Goal: Information Seeking & Learning: Find specific fact

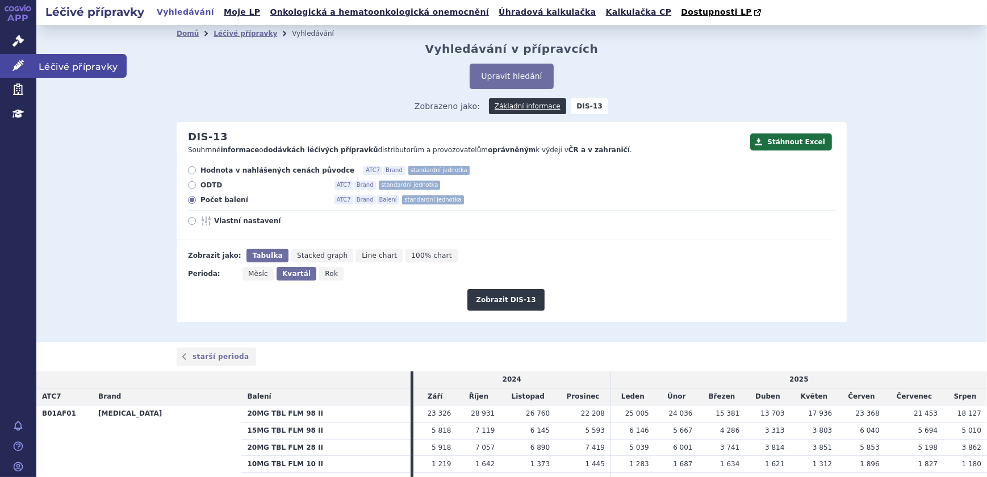
click at [11, 60] on link "Léčivé přípravky" at bounding box center [18, 66] width 36 height 24
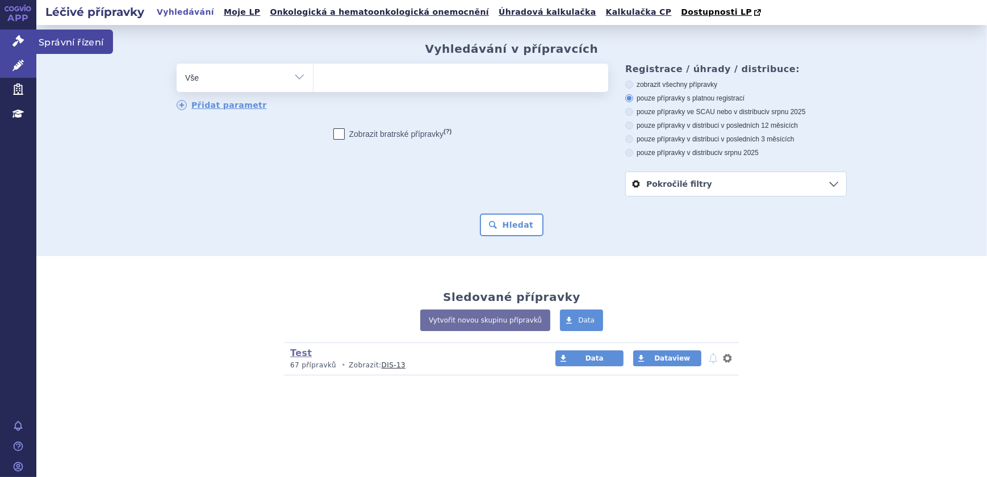
click at [15, 40] on icon at bounding box center [17, 40] width 11 height 11
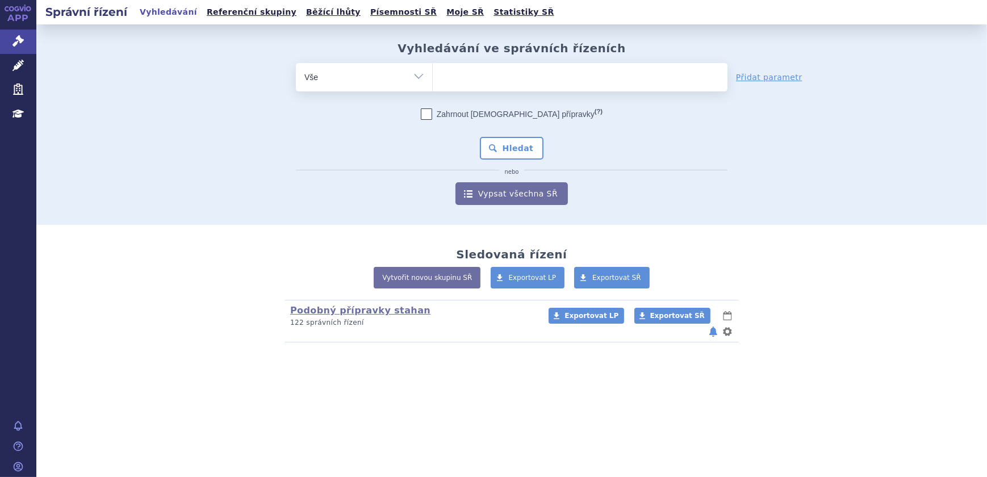
drag, startPoint x: 490, startPoint y: 74, endPoint x: 498, endPoint y: 86, distance: 14.3
click at [490, 75] on ul at bounding box center [580, 75] width 295 height 24
click at [433, 75] on select at bounding box center [432, 76] width 1 height 28
paste input "SUKLS251154/2024"
type input "SUKLS251154/2024"
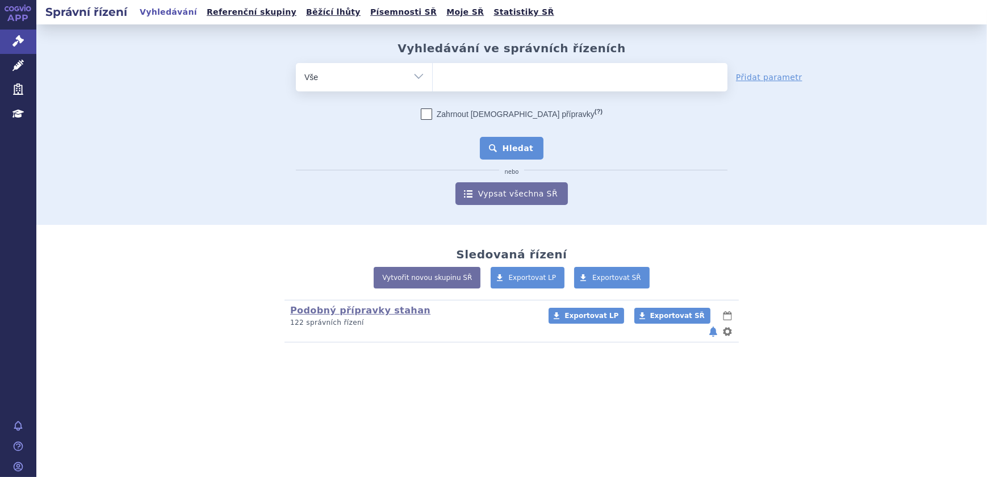
select select "SUKLS251154/2024"
click at [510, 148] on button "Hledat" at bounding box center [512, 148] width 64 height 23
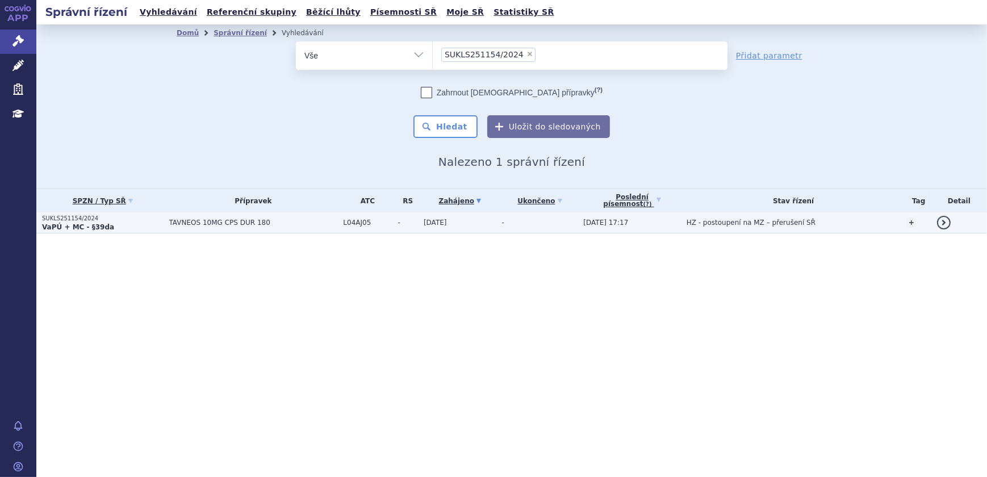
click at [246, 224] on span "TAVNEOS 10MG CPS DUR 180" at bounding box center [253, 223] width 169 height 8
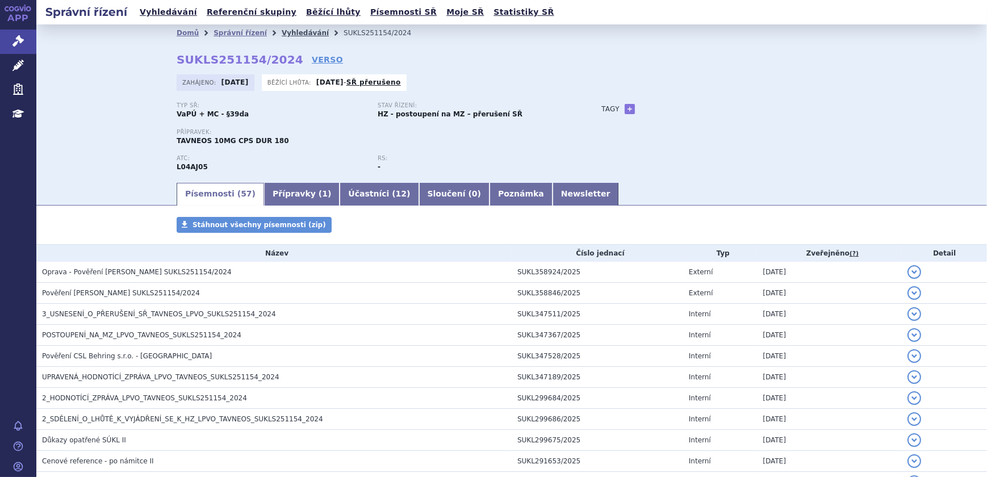
click at [290, 34] on link "Vyhledávání" at bounding box center [305, 33] width 47 height 8
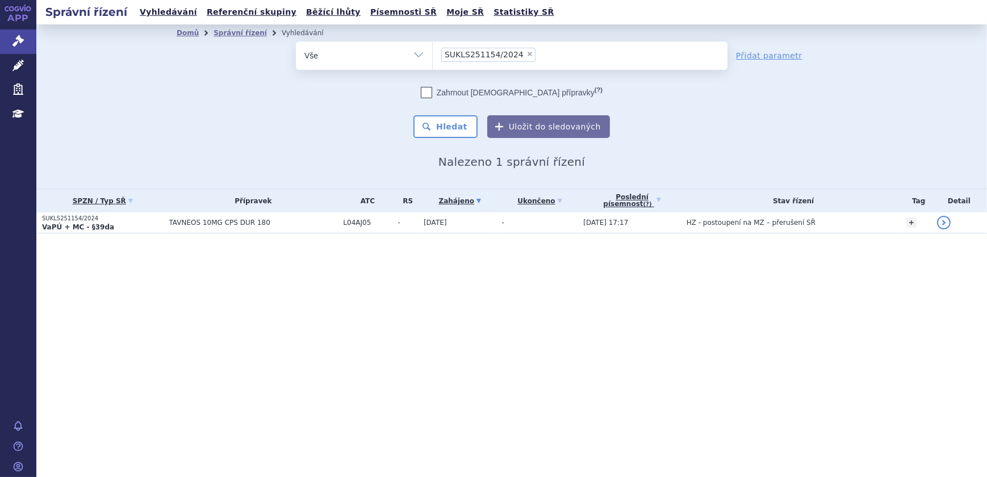
click at [527, 53] on span "×" at bounding box center [530, 54] width 7 height 7
click at [433, 53] on select "SUKLS251154/2024" at bounding box center [432, 55] width 1 height 28
select select
paste input "SUKLS145343/2024"
type input "SUKLS145343/2024"
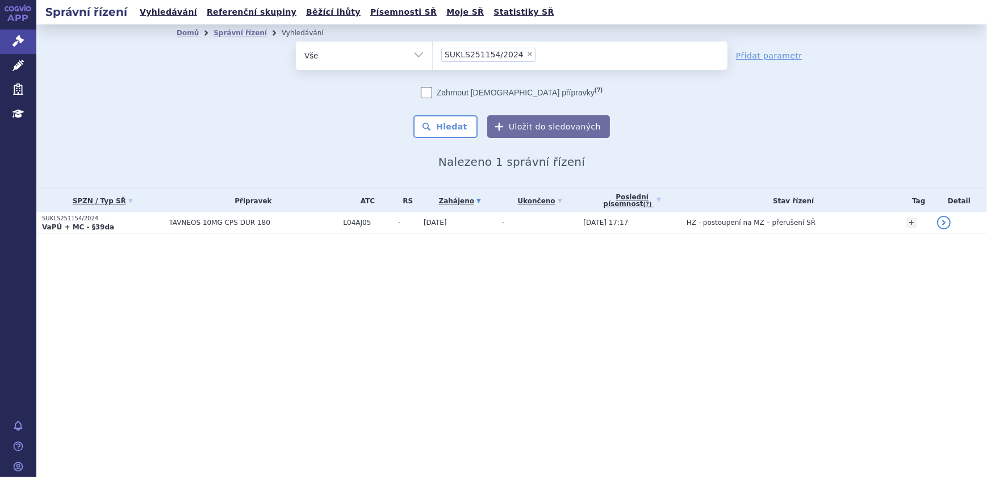
select select "SUKLS145343/2024"
click at [462, 125] on button "Hledat" at bounding box center [446, 126] width 64 height 23
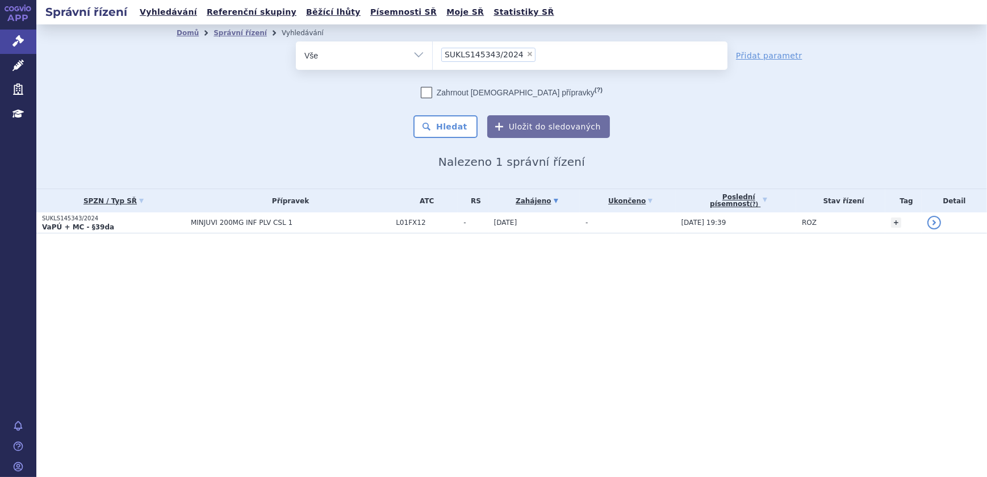
click at [405, 216] on td "L01FX12" at bounding box center [424, 222] width 68 height 21
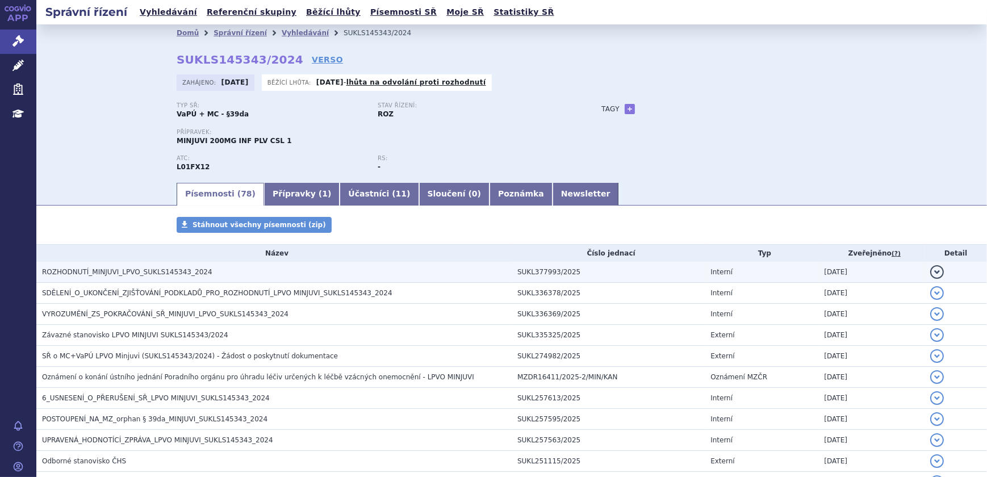
click at [272, 269] on h3 "ROZHODNUTÍ_MINJUVI_LPVO_SUKLS145343_2024" at bounding box center [277, 271] width 470 height 11
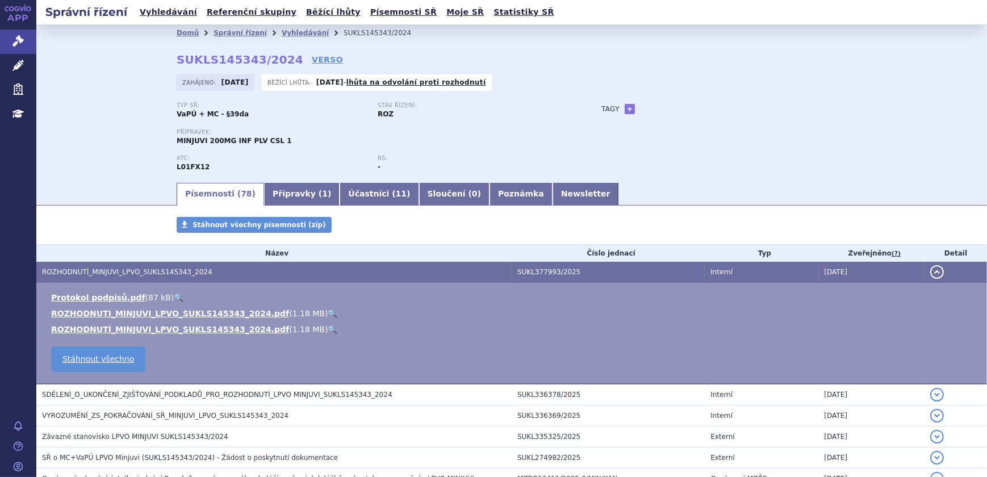
click at [328, 325] on link "🔍" at bounding box center [333, 329] width 10 height 9
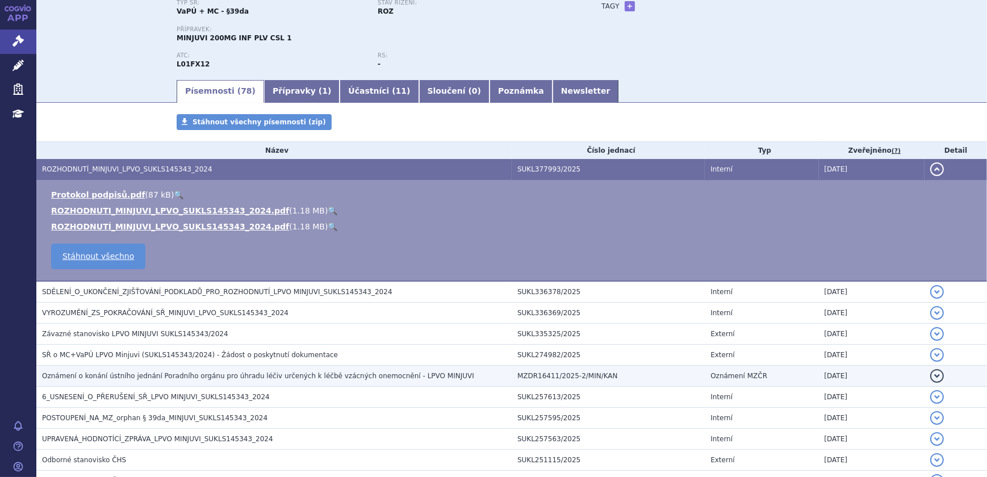
scroll to position [155, 0]
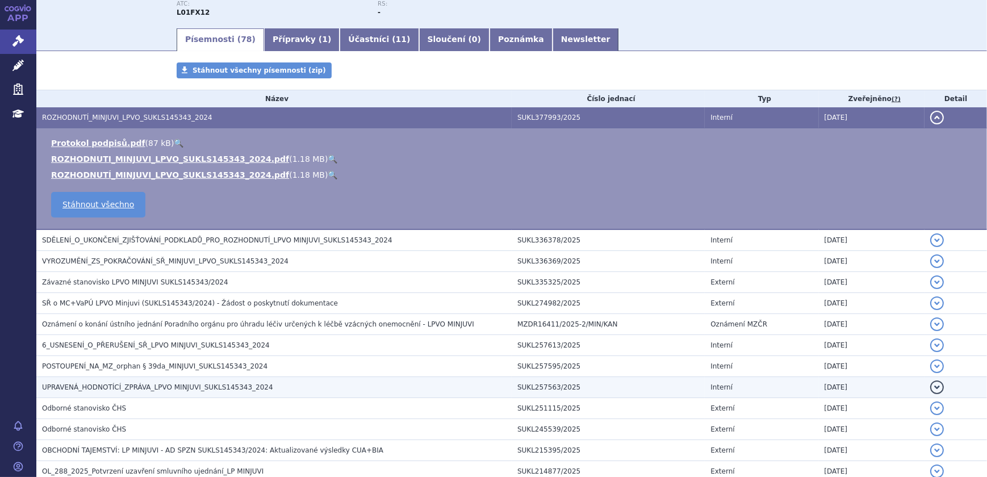
click at [268, 383] on h3 "UPRAVENÁ_HODNOTÍCÍ_ZPRÁVA_LPVO MINJUVI_SUKLS145343_2024" at bounding box center [277, 387] width 470 height 11
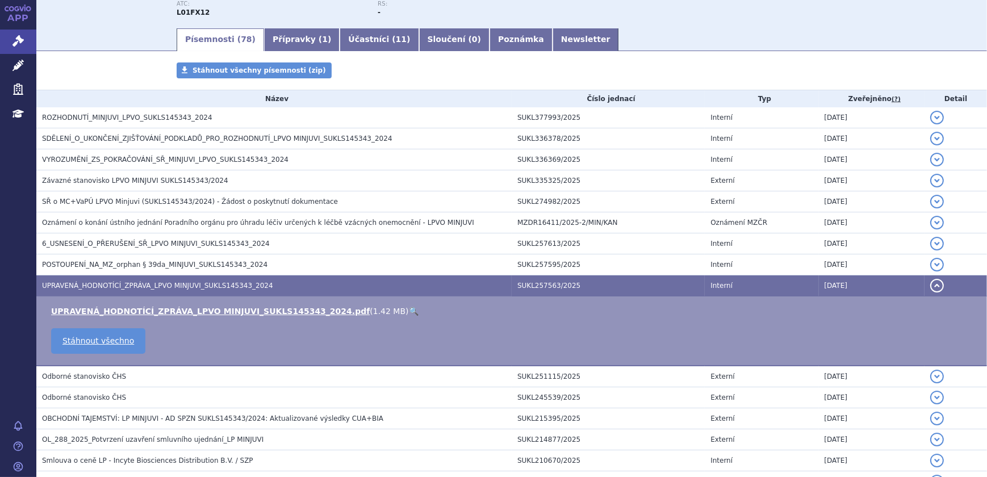
click at [409, 310] on link "🔍" at bounding box center [414, 311] width 10 height 9
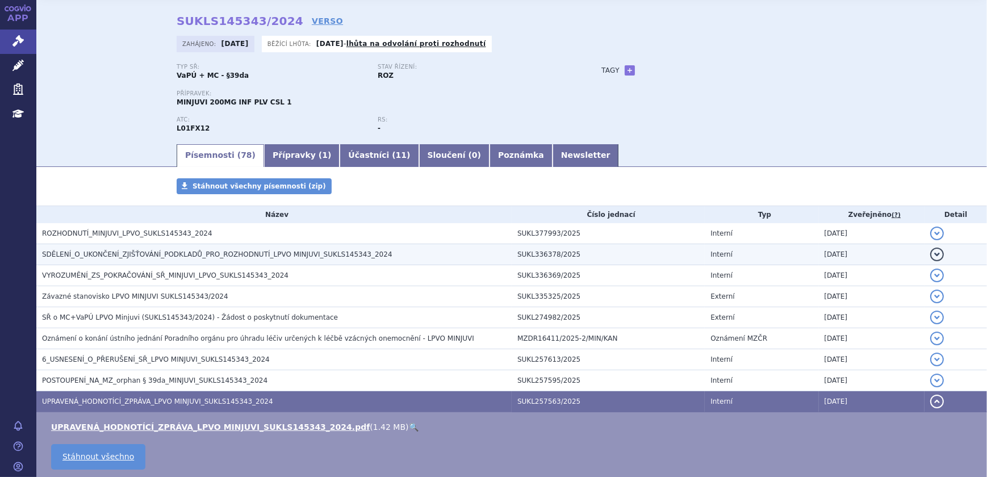
scroll to position [0, 0]
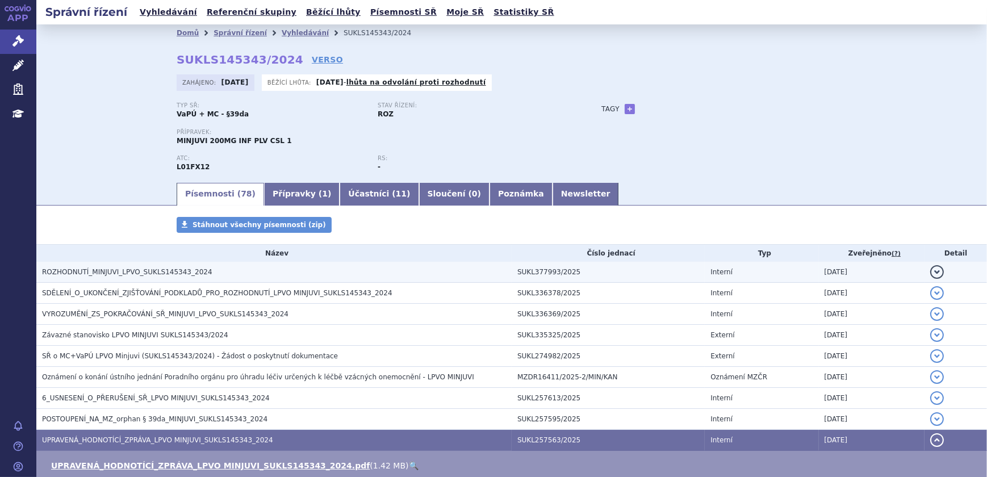
click at [173, 269] on span "ROZHODNUTÍ_MINJUVI_LPVO_SUKLS145343_2024" at bounding box center [127, 272] width 170 height 8
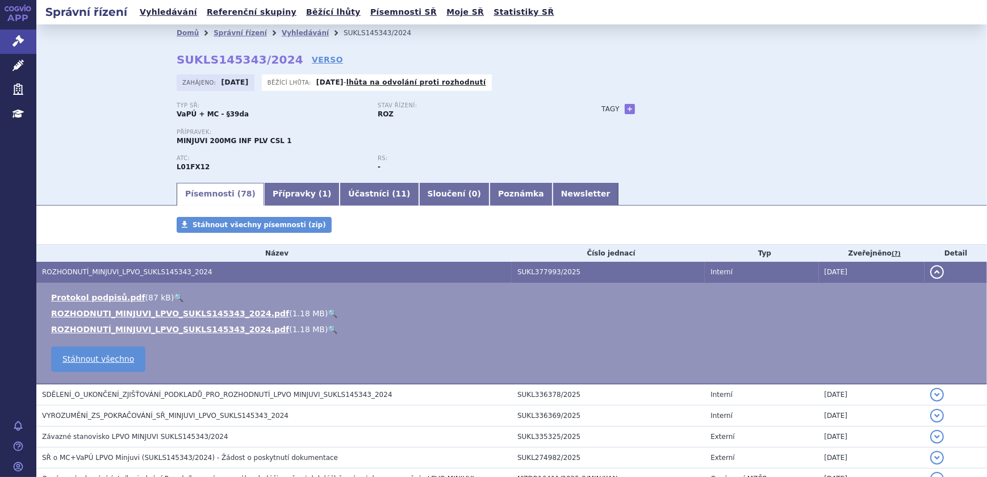
click at [328, 314] on link "🔍" at bounding box center [333, 313] width 10 height 9
click at [282, 35] on link "Vyhledávání" at bounding box center [305, 33] width 47 height 8
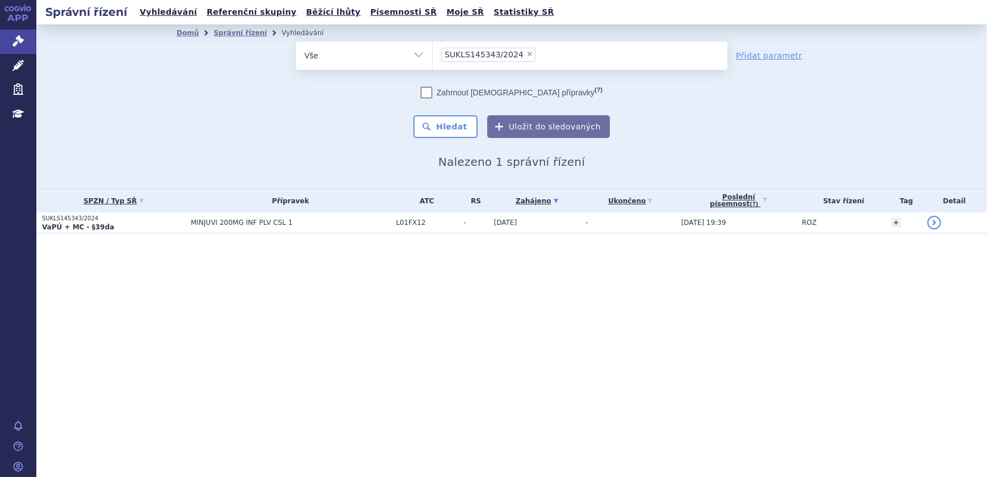
click at [527, 54] on span "×" at bounding box center [530, 54] width 7 height 7
click at [433, 54] on select "SUKLS145343/2024" at bounding box center [432, 55] width 1 height 28
select select
type input "SUKLS273924/2024"
select select "SUKLS273924/2024"
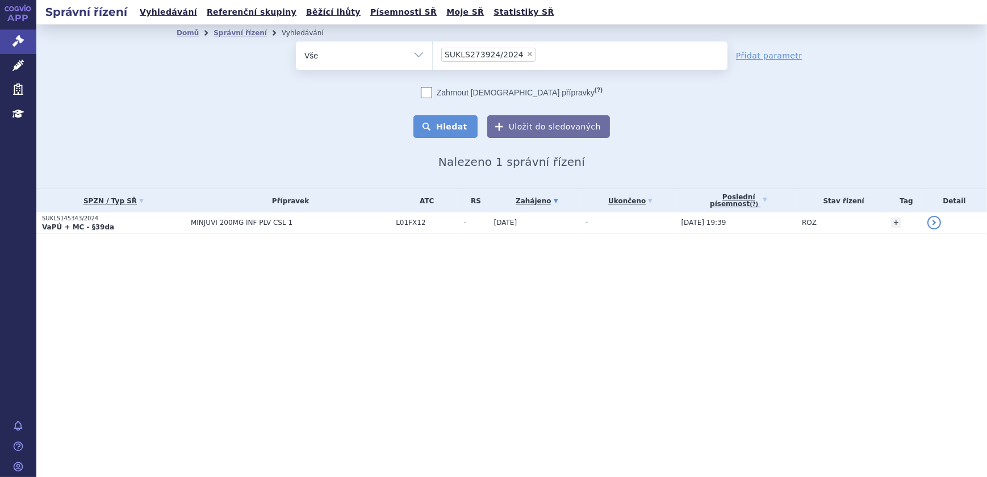
click at [460, 118] on button "Hledat" at bounding box center [446, 126] width 64 height 23
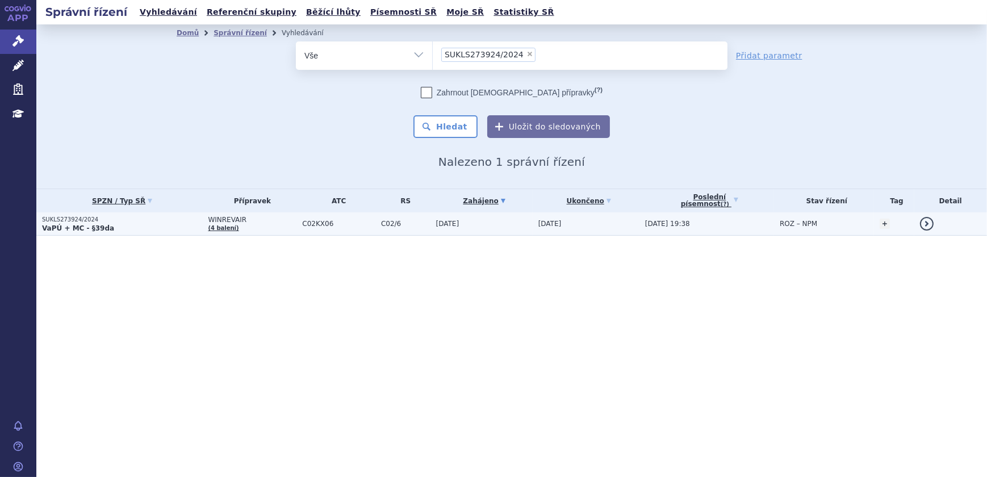
click at [319, 222] on span "C02KX06" at bounding box center [338, 224] width 73 height 8
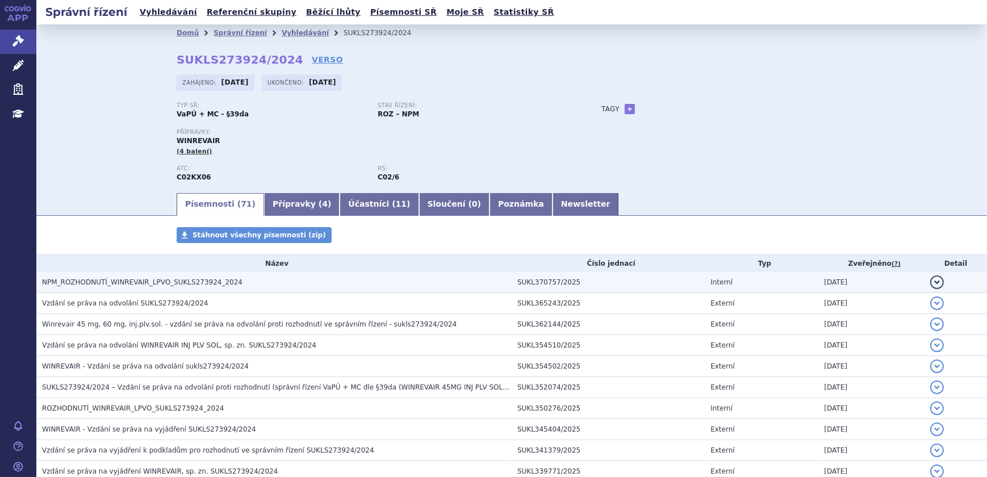
click at [255, 283] on h3 "NPM_ROZHODNUTÍ_WINREVAIR_LPVO_SUKLS273924_2024" at bounding box center [277, 282] width 470 height 11
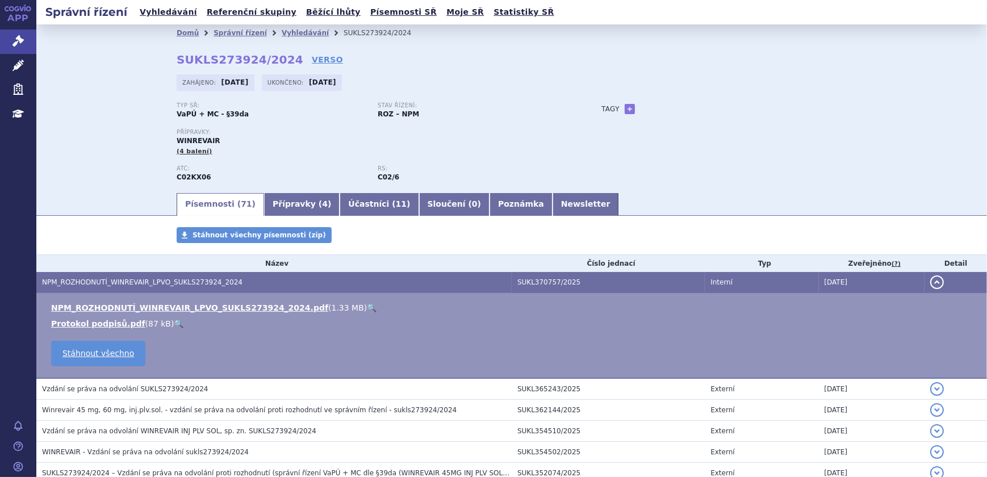
click at [367, 306] on link "🔍" at bounding box center [372, 307] width 10 height 9
click at [287, 29] on link "Vyhledávání" at bounding box center [305, 33] width 47 height 8
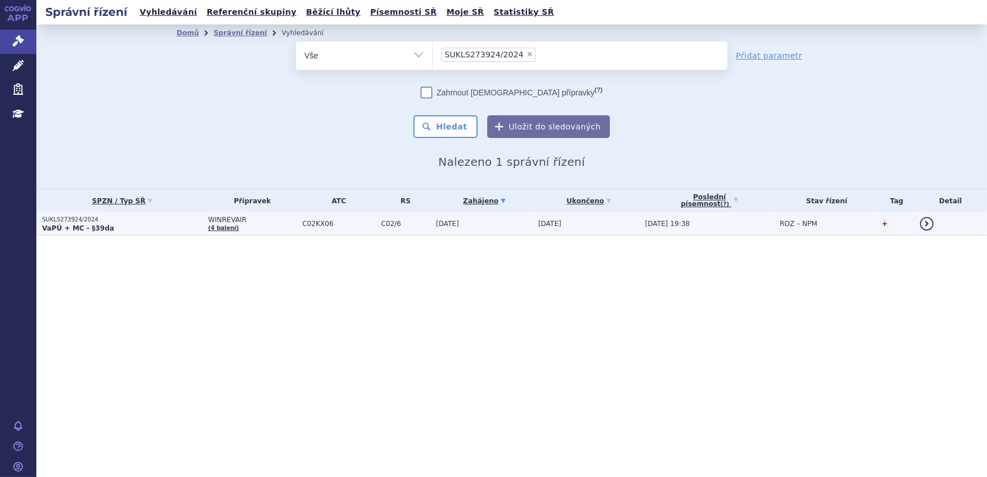
click at [432, 216] on td "23.10.2024" at bounding box center [482, 223] width 102 height 23
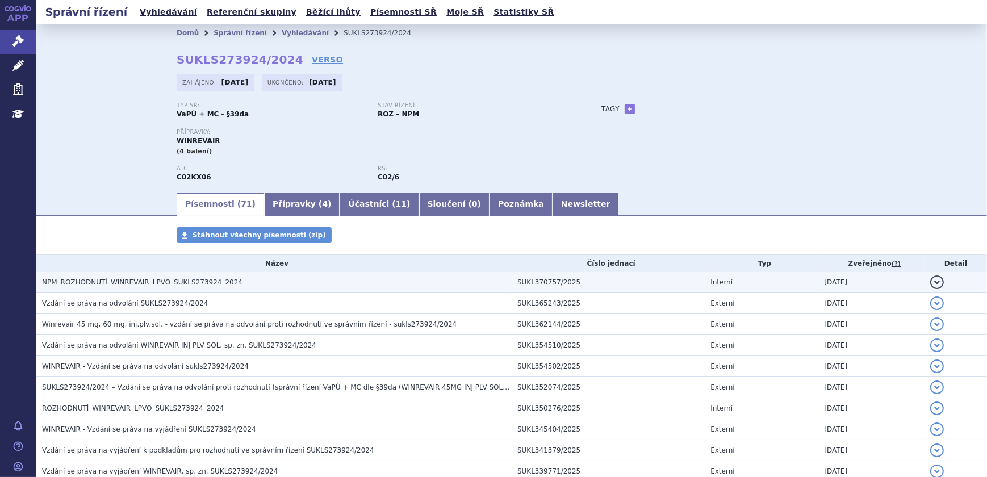
click at [273, 276] on td "NPM_ROZHODNUTÍ_WINREVAIR_LPVO_SUKLS273924_2024" at bounding box center [274, 282] width 476 height 21
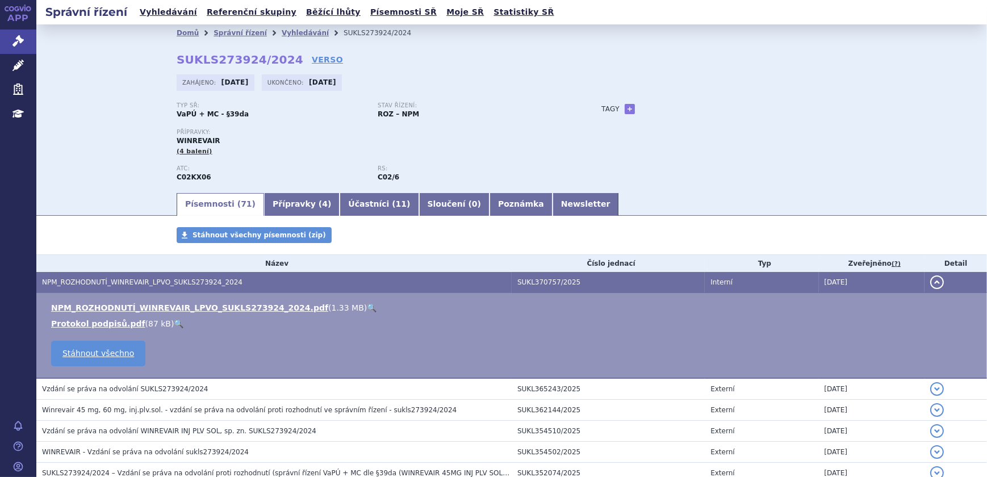
click at [367, 307] on link "🔍" at bounding box center [372, 307] width 10 height 9
click at [282, 34] on link "Vyhledávání" at bounding box center [305, 33] width 47 height 8
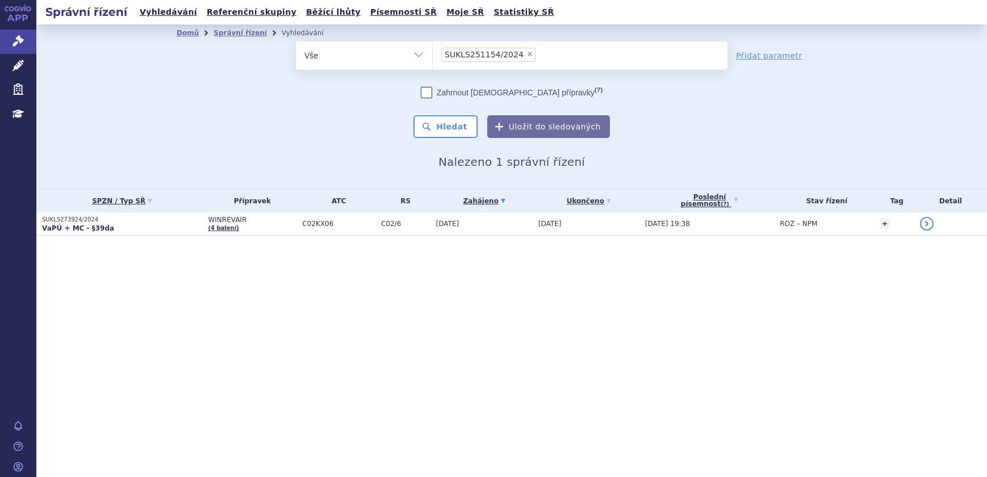
select select "SUKLS251154/2024"
click at [457, 123] on button "Hledat" at bounding box center [446, 126] width 64 height 23
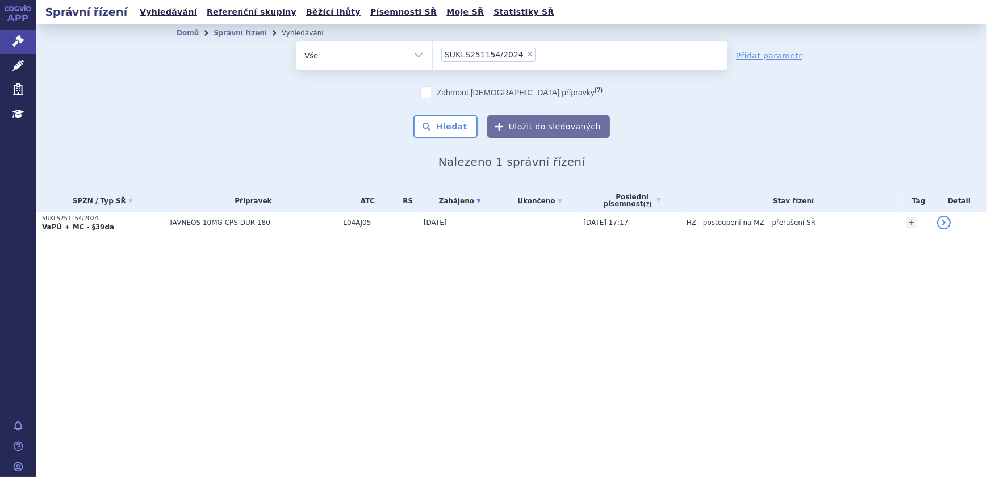
click at [423, 217] on td "[DATE]" at bounding box center [457, 222] width 78 height 21
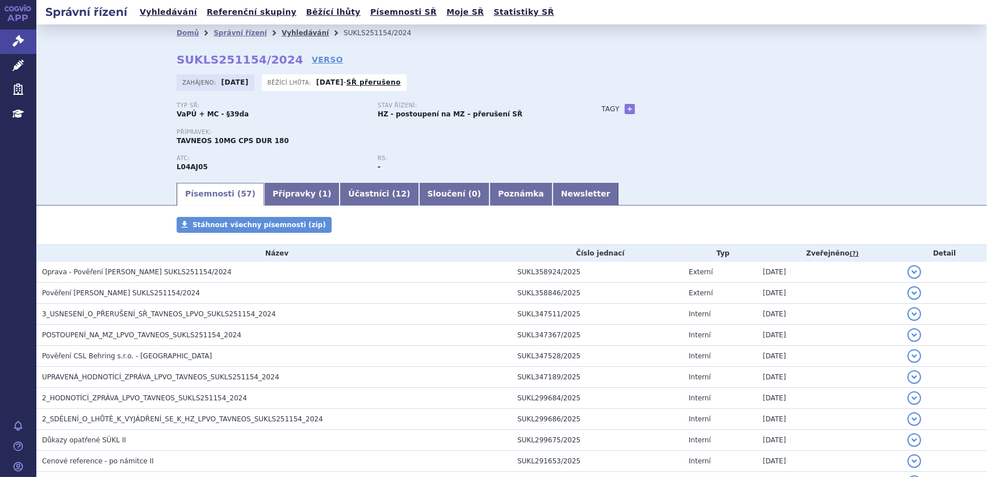
click at [294, 34] on link "Vyhledávání" at bounding box center [305, 33] width 47 height 8
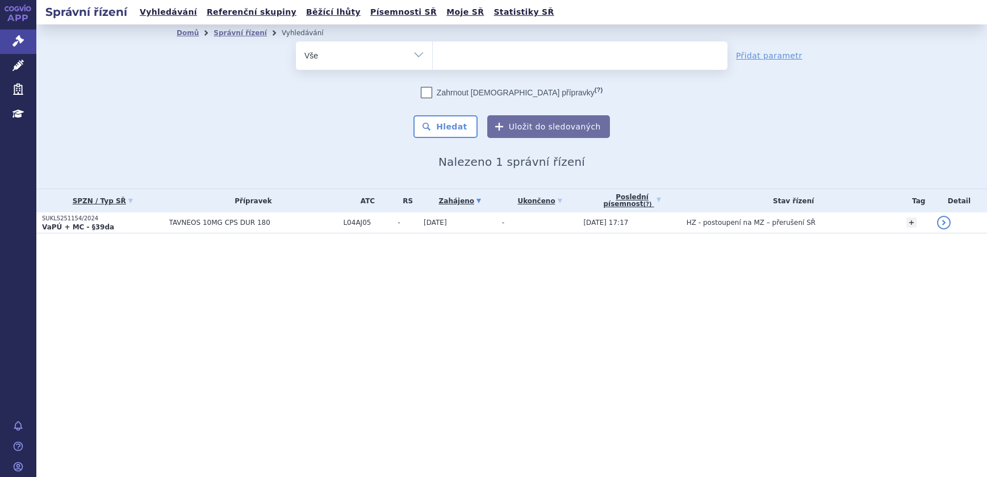
select select
type input "SUKLS295576/2024"
select select "SUKLS295576/2024"
click at [447, 124] on button "Hledat" at bounding box center [446, 126] width 64 height 23
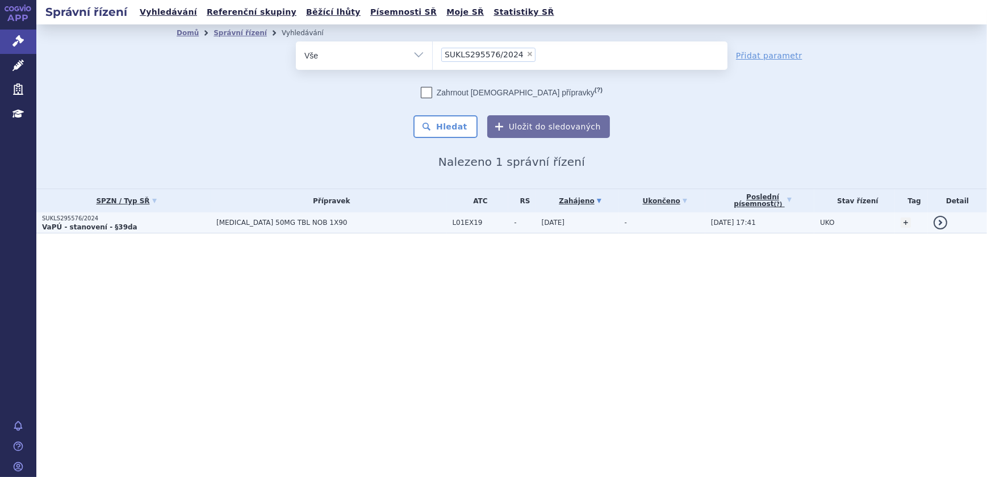
click at [453, 219] on span "L01EX19" at bounding box center [481, 223] width 56 height 8
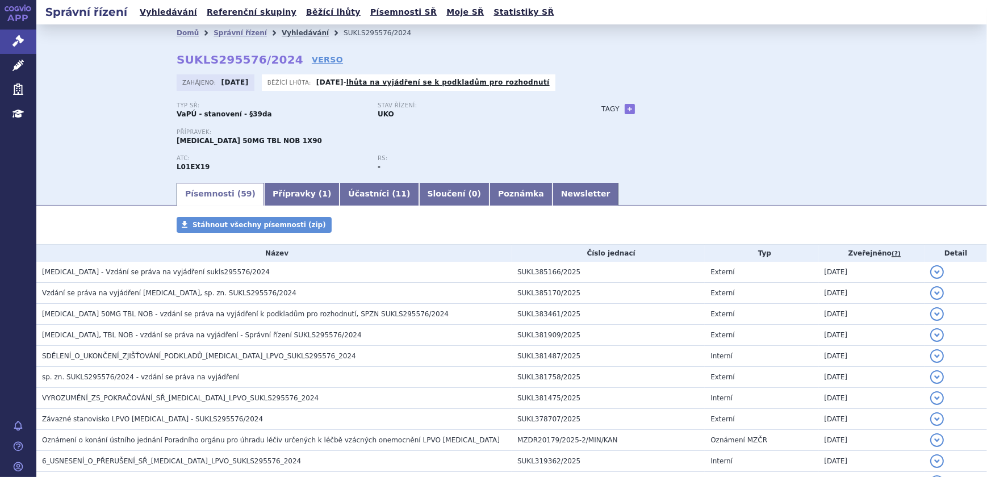
click at [291, 30] on link "Vyhledávání" at bounding box center [305, 33] width 47 height 8
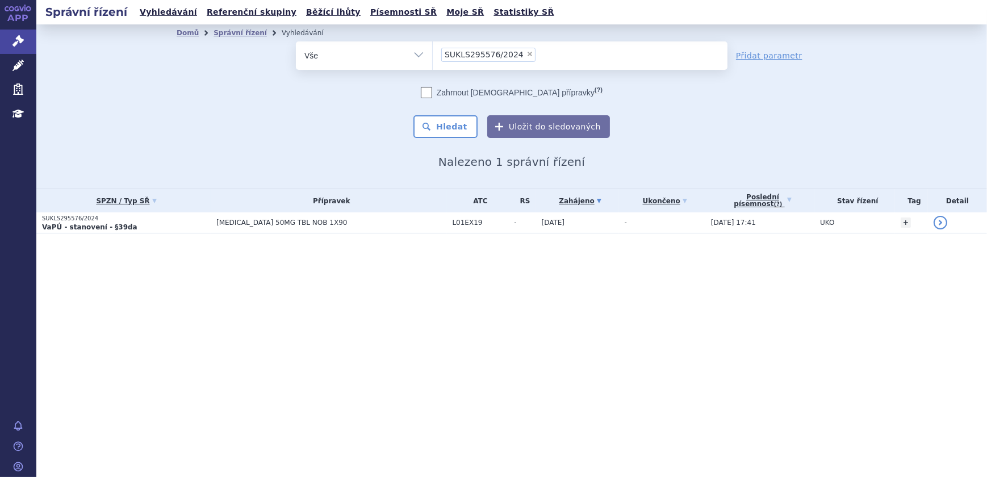
click at [527, 53] on span "×" at bounding box center [530, 54] width 7 height 7
click at [433, 53] on select "SUKLS295576/2024" at bounding box center [432, 55] width 1 height 28
select select
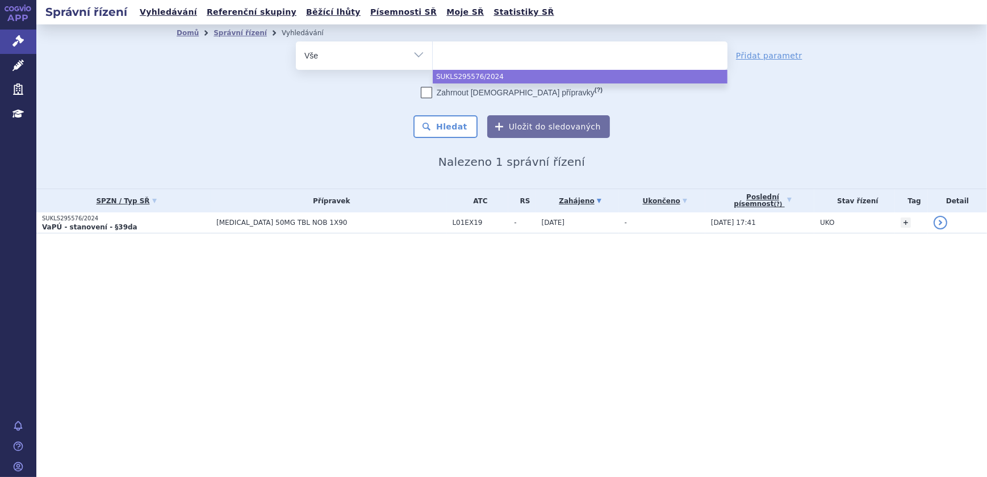
type input "SUKLS166659/2025"
select select "SUKLS166659/2025"
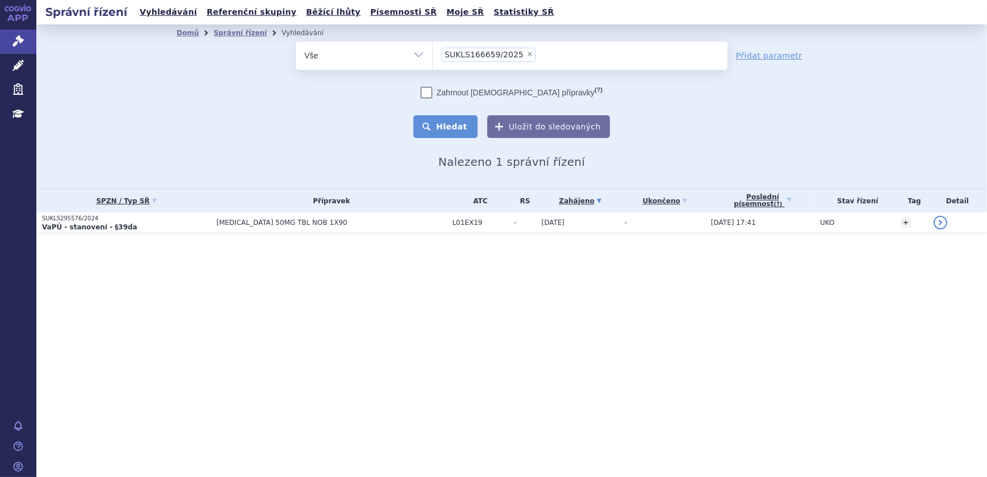
click at [456, 124] on button "Hledat" at bounding box center [446, 126] width 64 height 23
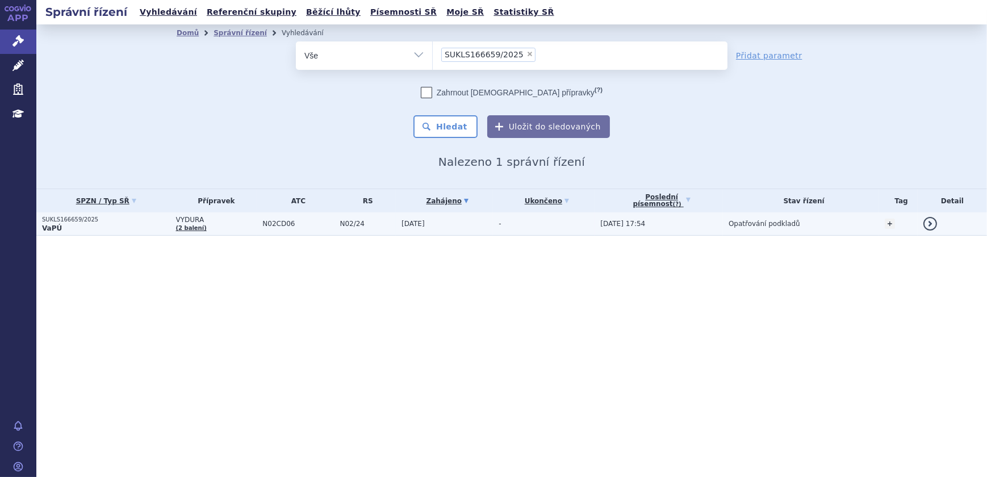
click at [347, 216] on td "N02/24" at bounding box center [366, 223] width 62 height 23
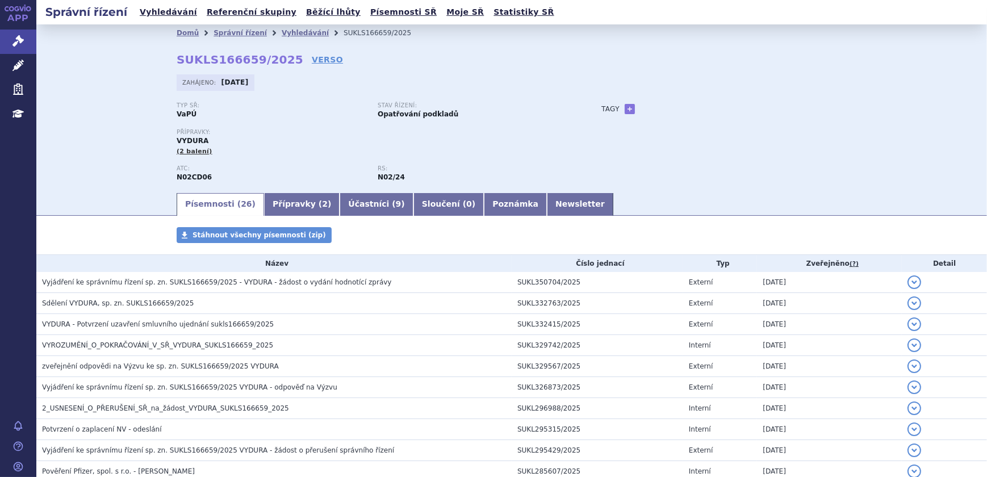
click at [666, 216] on section "Domů Správní řízení Vyhledávání SUKLS166659/2025 SUKLS166659/2025 VERSO Zahájen…" at bounding box center [511, 455] width 951 height 862
click at [282, 33] on link "Vyhledávání" at bounding box center [305, 33] width 47 height 8
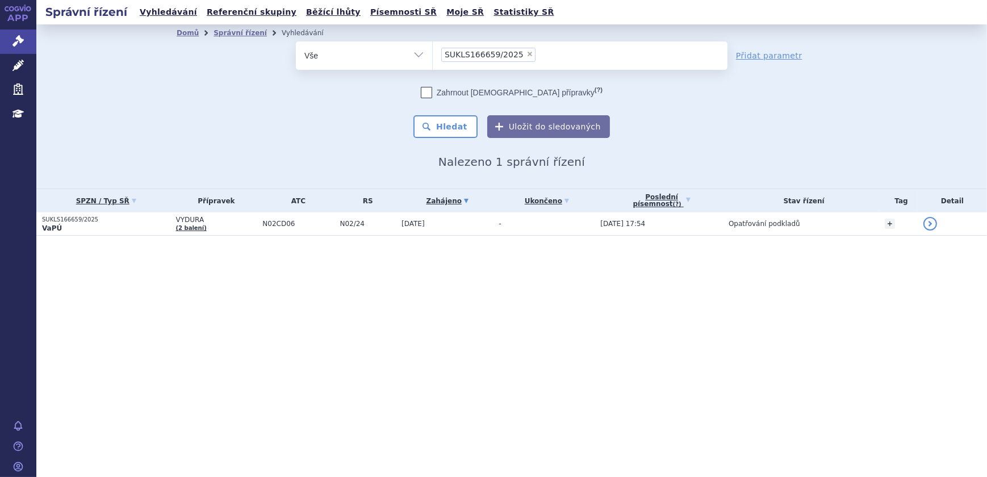
click at [527, 53] on span "×" at bounding box center [530, 54] width 7 height 7
click at [433, 53] on select "SUKLS166659/2025" at bounding box center [432, 55] width 1 height 28
select select
type input "SUKLS297023/2024"
select select "SUKLS297023/2024"
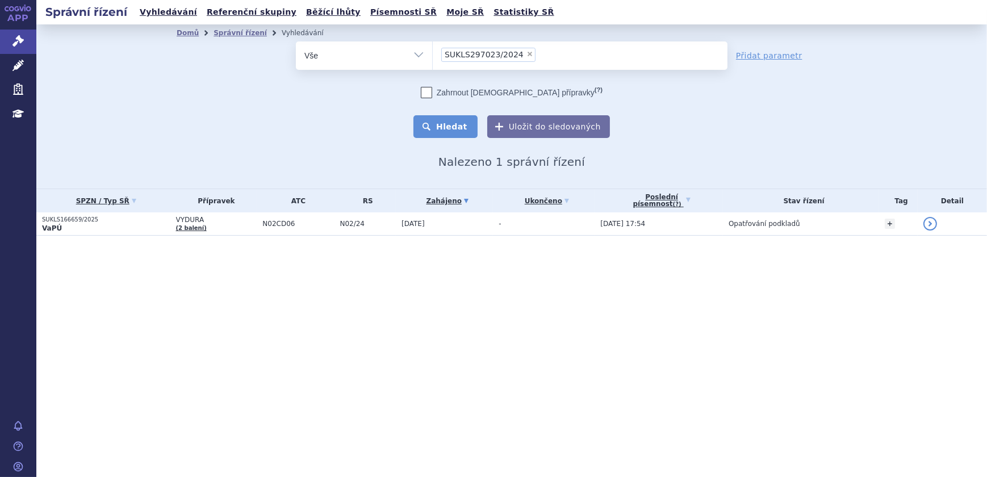
click at [458, 131] on button "Hledat" at bounding box center [446, 126] width 64 height 23
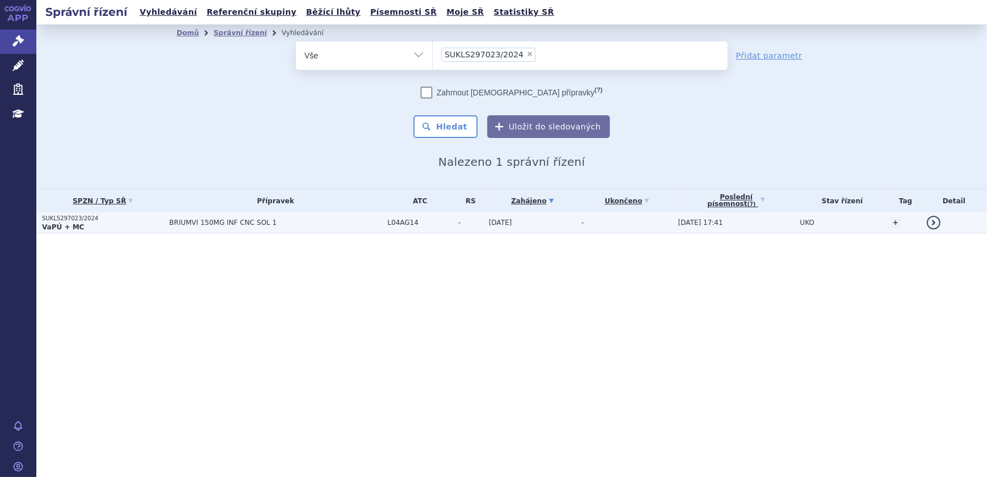
click at [437, 222] on span "L04AG14" at bounding box center [419, 223] width 65 height 8
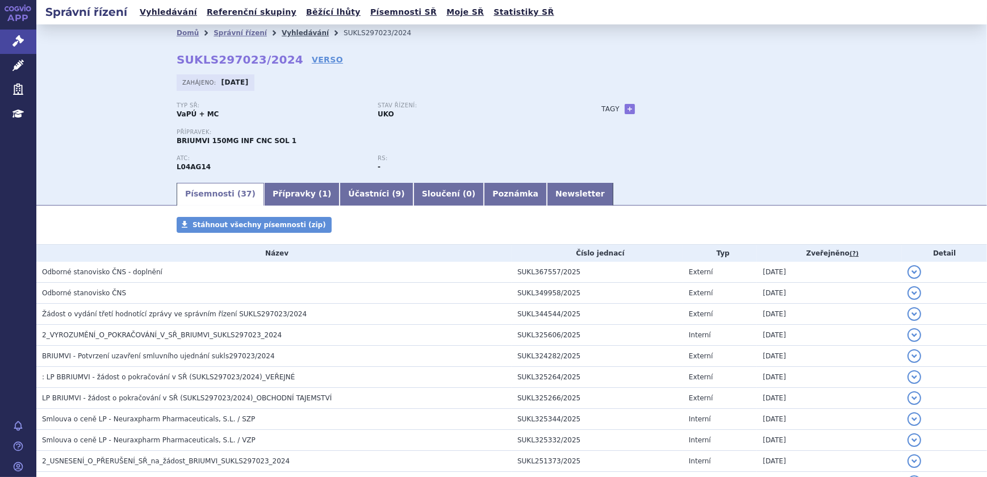
click at [286, 34] on link "Vyhledávání" at bounding box center [305, 33] width 47 height 8
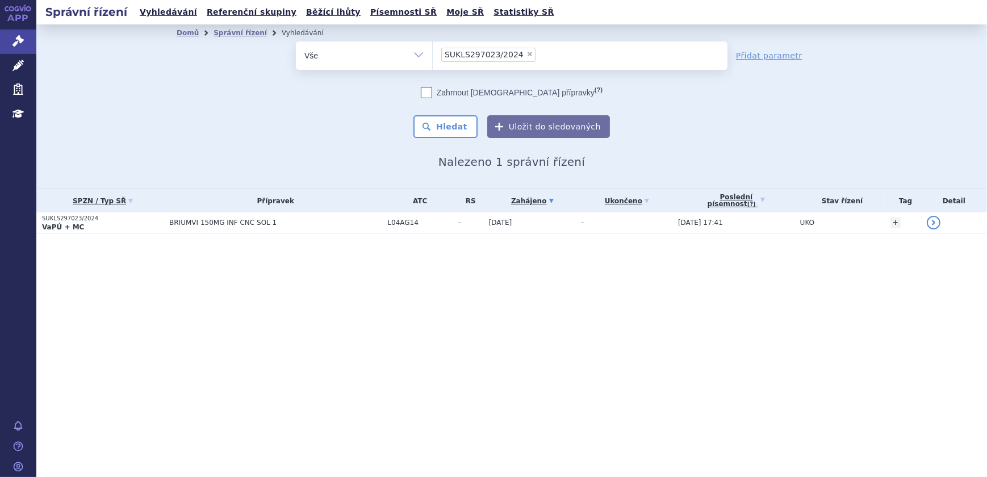
click at [527, 51] on span "×" at bounding box center [530, 54] width 7 height 7
click at [433, 51] on select "SUKLS297023/2024" at bounding box center [432, 55] width 1 height 28
select select
type input "SUKLS35039/2025"
select select "SUKLS35039/2025"
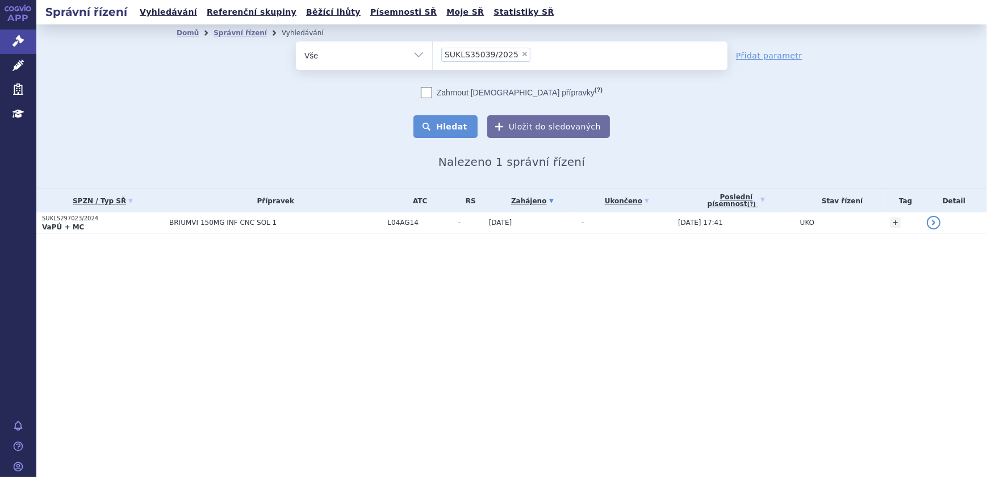
click at [461, 125] on button "Hledat" at bounding box center [446, 126] width 64 height 23
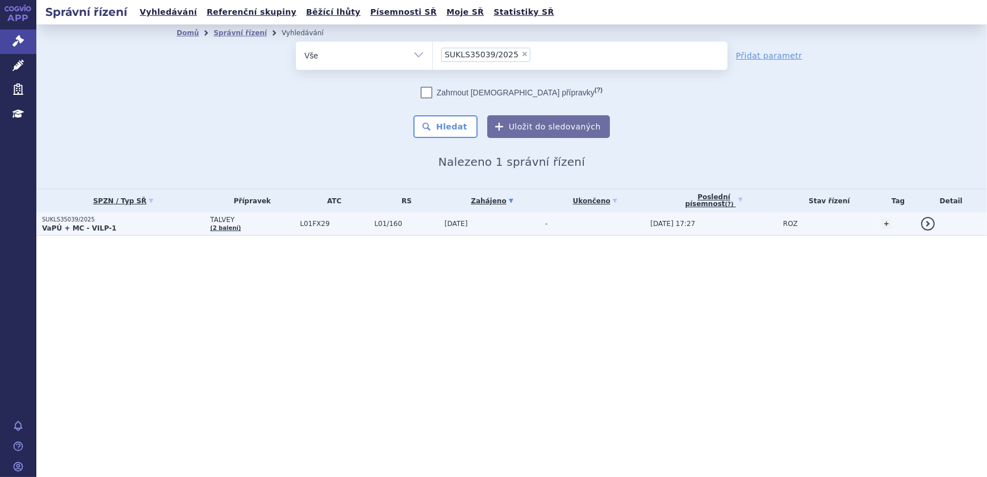
click at [377, 225] on span "L01/160" at bounding box center [406, 224] width 65 height 8
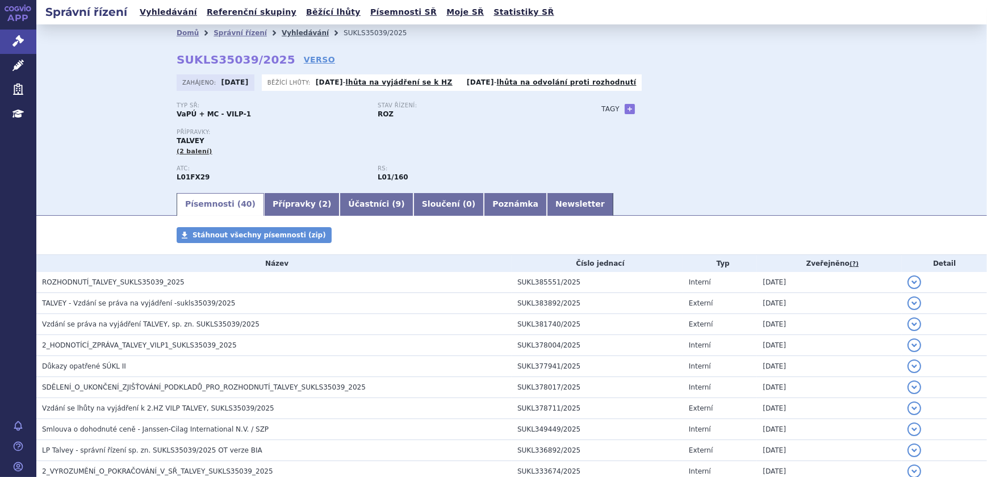
click at [282, 30] on link "Vyhledávání" at bounding box center [305, 33] width 47 height 8
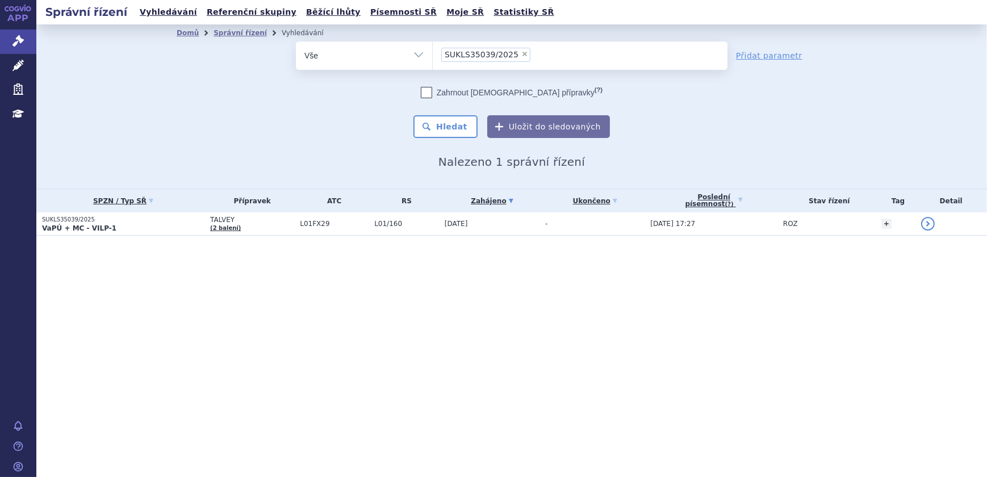
click at [522, 54] on span "×" at bounding box center [525, 54] width 7 height 7
click at [433, 54] on select "SUKLS35039/2025" at bounding box center [432, 55] width 1 height 28
select select
type input "SUKLS215161/2025"
select select "SUKLS215161/2025"
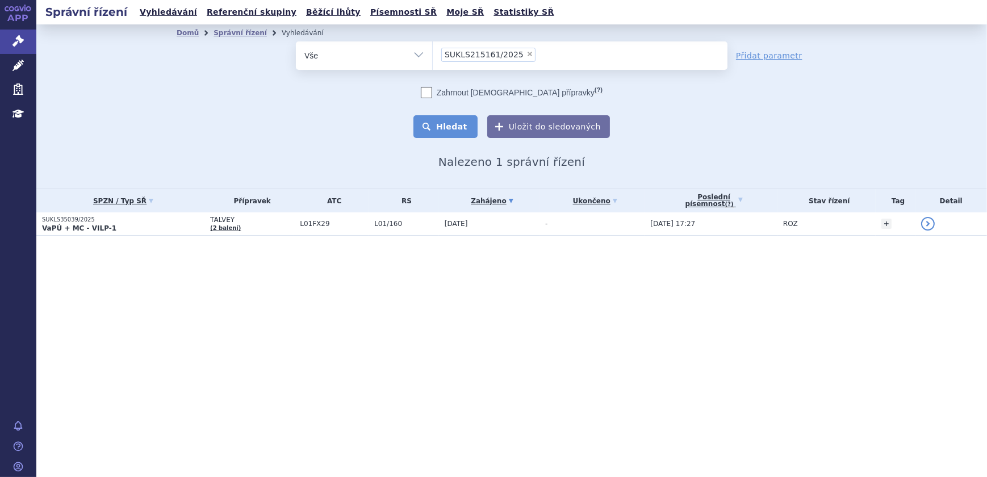
click at [461, 123] on button "Hledat" at bounding box center [446, 126] width 64 height 23
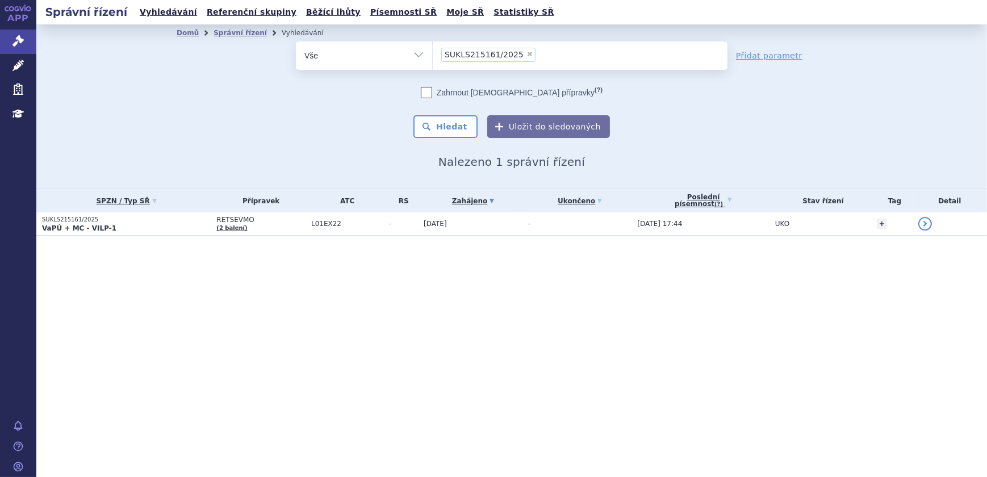
click at [348, 224] on span "L01EX22" at bounding box center [347, 224] width 72 height 8
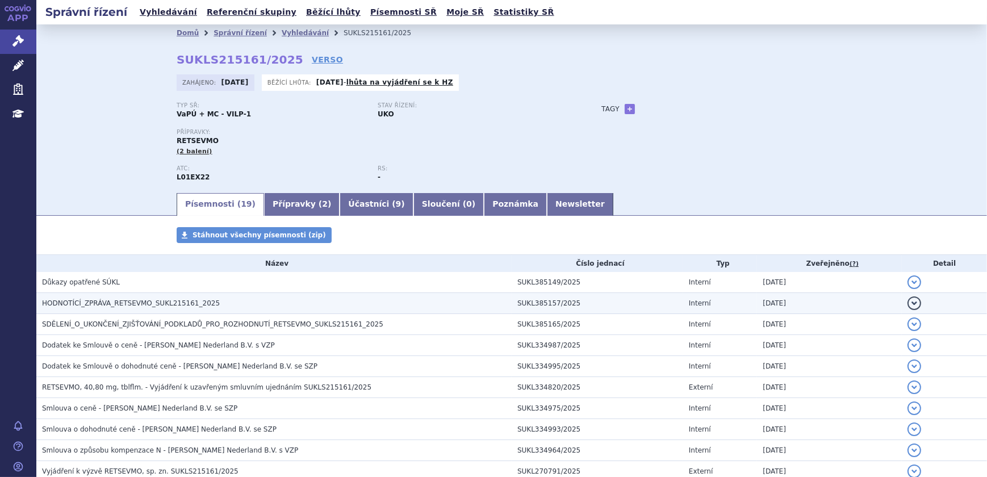
click at [412, 301] on h3 "HODNOTÍCÍ_ZPRÁVA_RETSEVMO_SUKL215161_2025" at bounding box center [277, 303] width 470 height 11
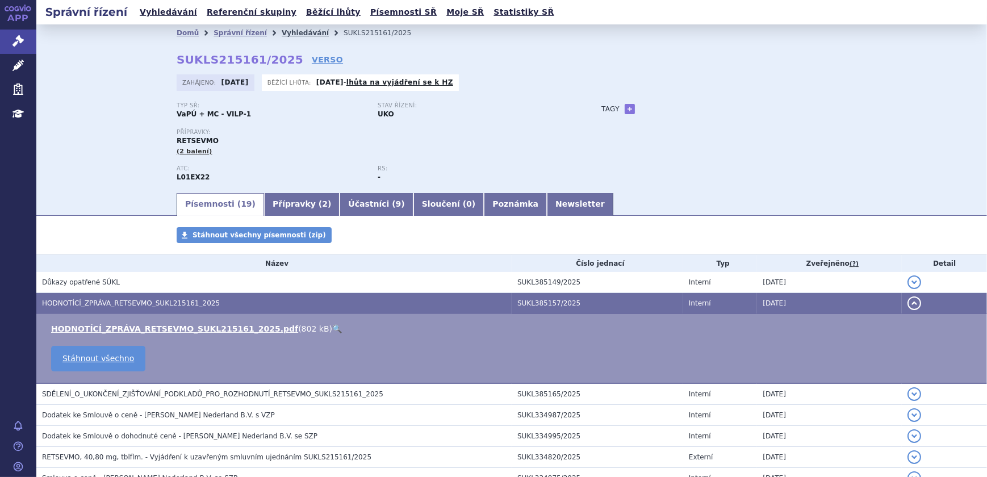
click at [282, 32] on link "Vyhledávání" at bounding box center [305, 33] width 47 height 8
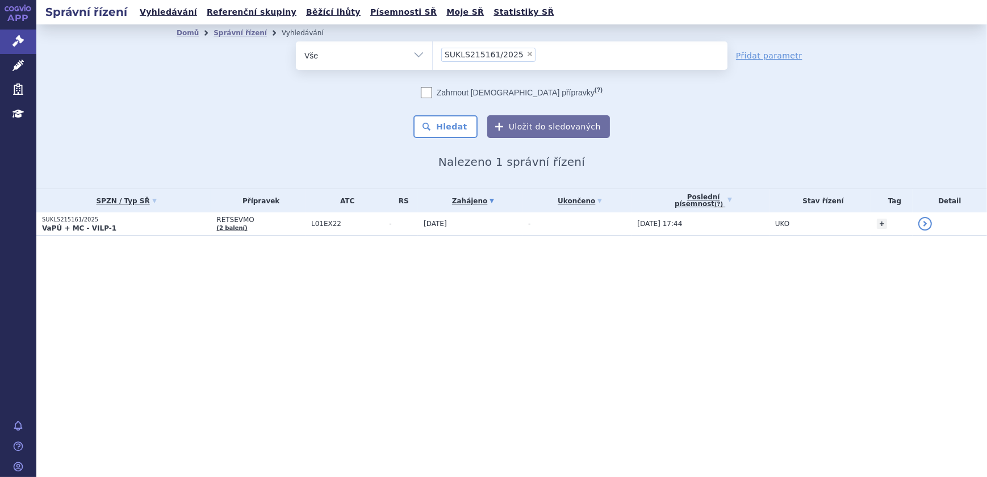
click at [527, 55] on span "×" at bounding box center [530, 54] width 7 height 7
click at [433, 55] on select "SUKLS215161/2025" at bounding box center [432, 55] width 1 height 28
select select
paste input "SUKLS166482/2025"
type input "SUKLS166482/2025"
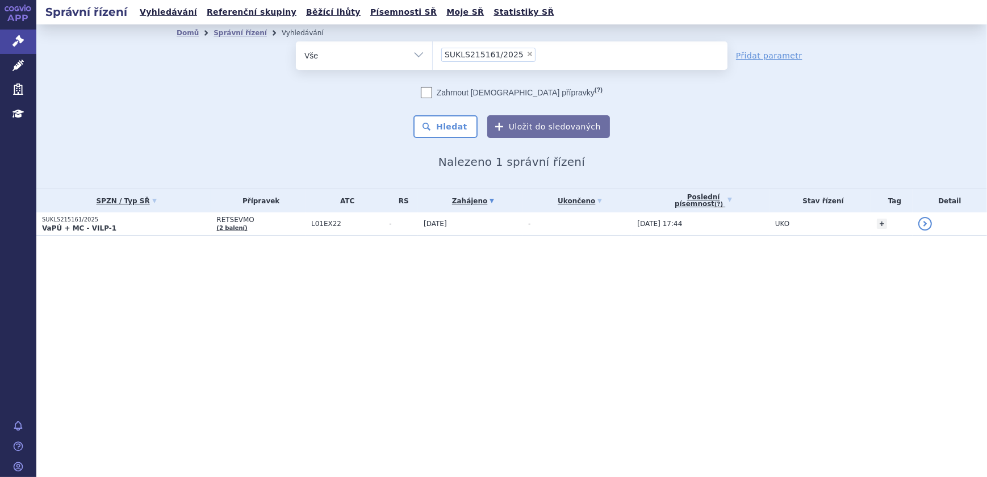
select select "SUKLS166482/2025"
click at [453, 126] on button "Hledat" at bounding box center [446, 126] width 64 height 23
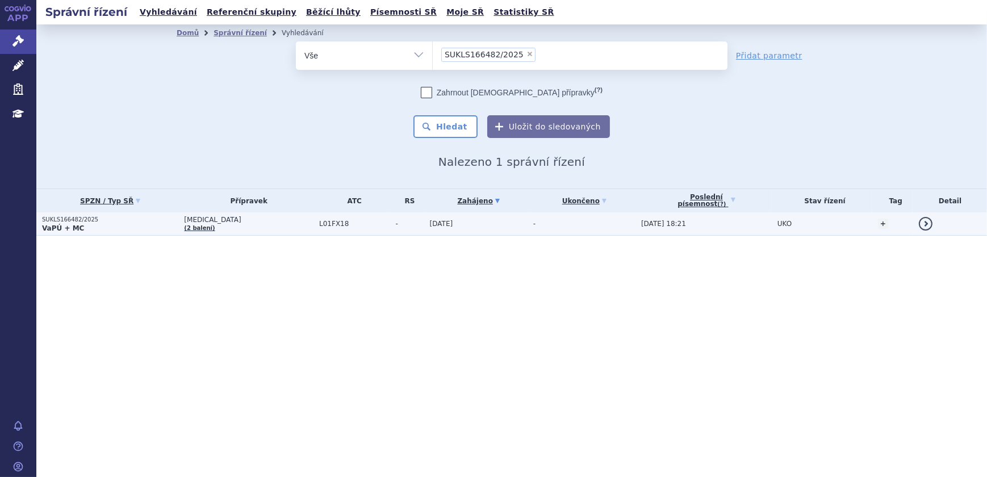
click at [314, 231] on td "L01FX18" at bounding box center [352, 223] width 76 height 23
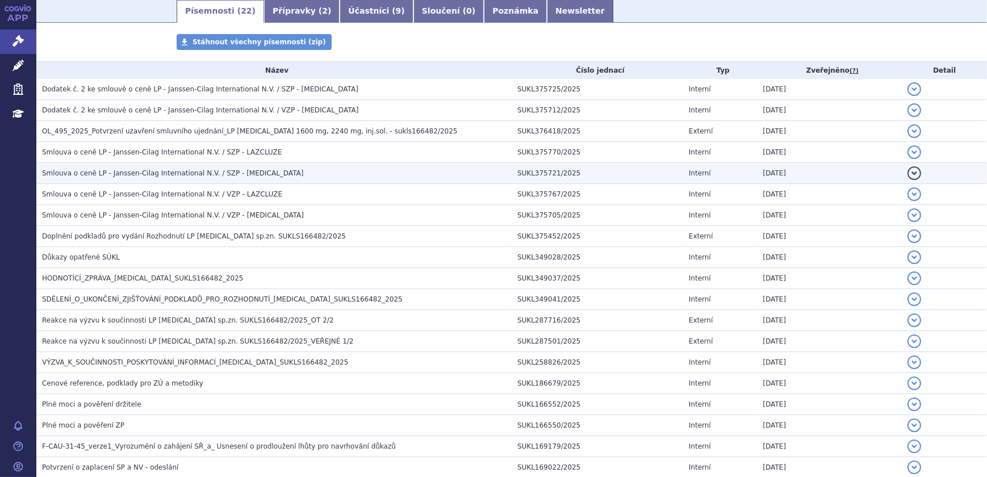
scroll to position [169, 0]
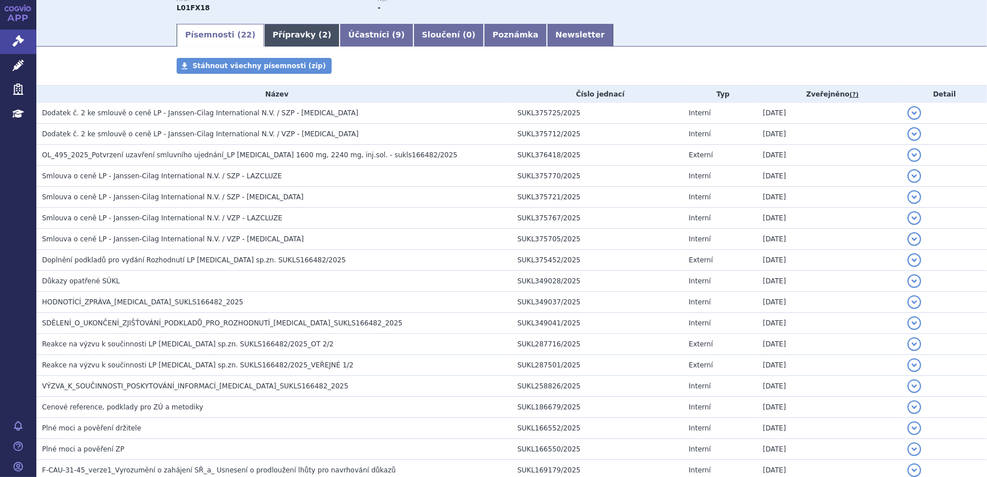
click at [277, 35] on link "Přípravky ( 2 )" at bounding box center [302, 35] width 76 height 23
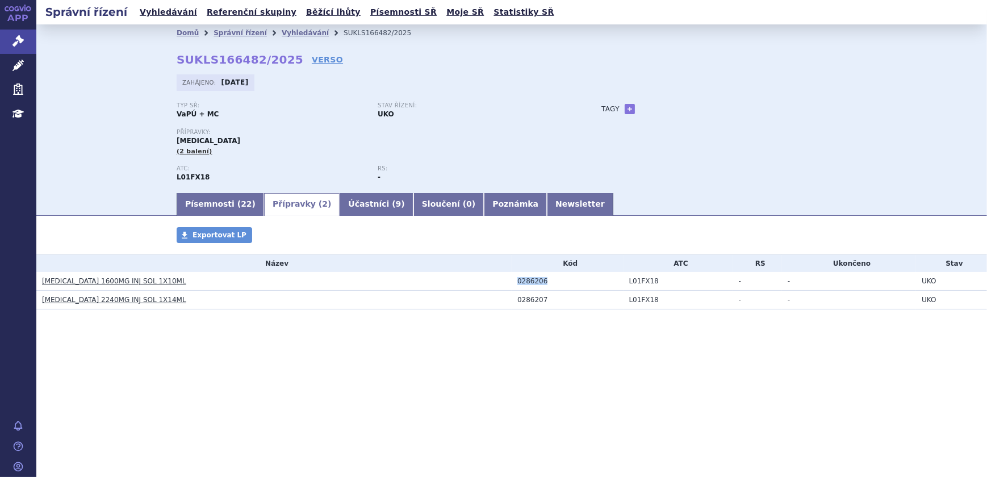
drag, startPoint x: 546, startPoint y: 282, endPoint x: 518, endPoint y: 282, distance: 27.8
click at [518, 282] on div "0286206" at bounding box center [571, 281] width 106 height 8
copy div "0286206"
drag, startPoint x: 545, startPoint y: 292, endPoint x: 554, endPoint y: 298, distance: 10.7
click at [545, 293] on td "0286207" at bounding box center [568, 300] width 112 height 19
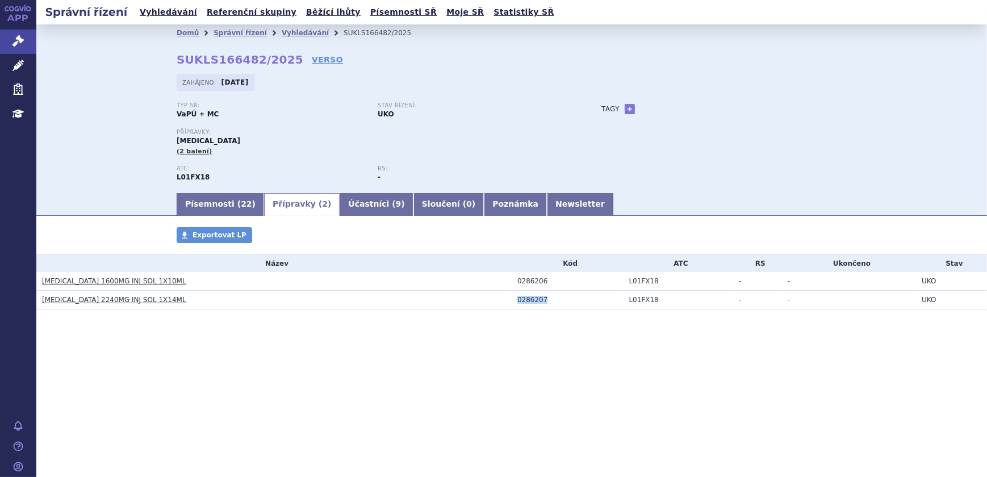
drag, startPoint x: 537, startPoint y: 298, endPoint x: 516, endPoint y: 299, distance: 21.6
click at [516, 299] on td "0286207" at bounding box center [568, 300] width 112 height 19
copy div "0286207"
drag, startPoint x: 161, startPoint y: 281, endPoint x: 80, endPoint y: 285, distance: 81.4
click at [80, 285] on h3 "RYBREVANT 1600MG INJ SOL 1X10ML" at bounding box center [277, 281] width 470 height 11
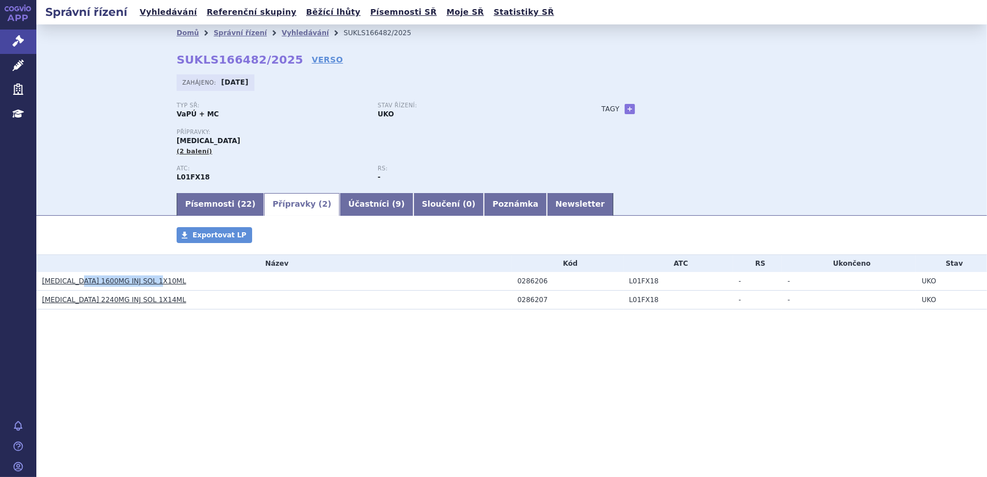
copy link "1600MG INJ SOL 1X10ML"
drag, startPoint x: 164, startPoint y: 299, endPoint x: 80, endPoint y: 301, distance: 83.5
click at [80, 301] on h3 "RYBREVANT 2240MG INJ SOL 1X14ML" at bounding box center [277, 299] width 470 height 11
copy link "2240MG INJ SOL 1X14ML"
click at [213, 203] on link "Písemnosti ( 22 )" at bounding box center [220, 204] width 87 height 23
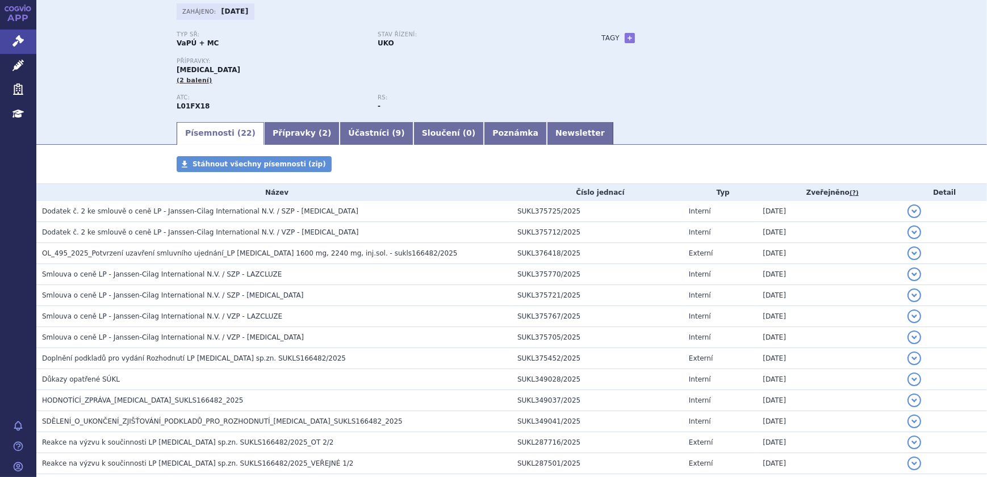
scroll to position [66, 0]
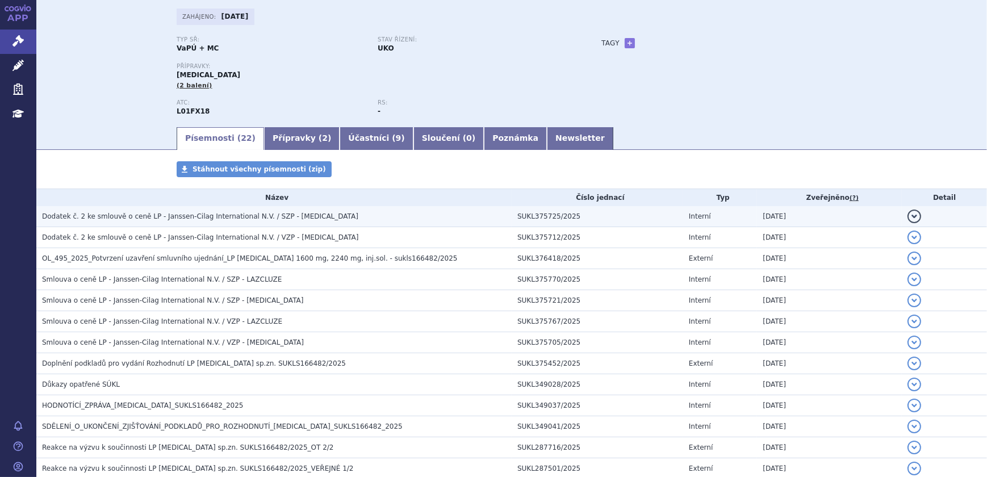
click at [224, 216] on span "Dodatek č. 2 ke smlouvě o ceně LP - Janssen-Cilag International N.V. / SZP - RY…" at bounding box center [200, 216] width 316 height 8
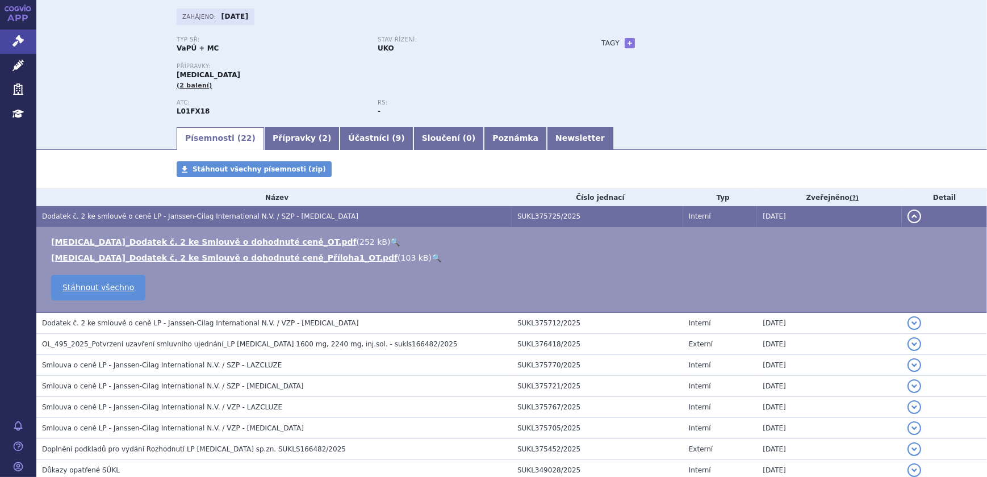
click at [432, 257] on link "🔍" at bounding box center [437, 257] width 10 height 9
click at [280, 143] on link "Přípravky ( 2 )" at bounding box center [302, 138] width 76 height 23
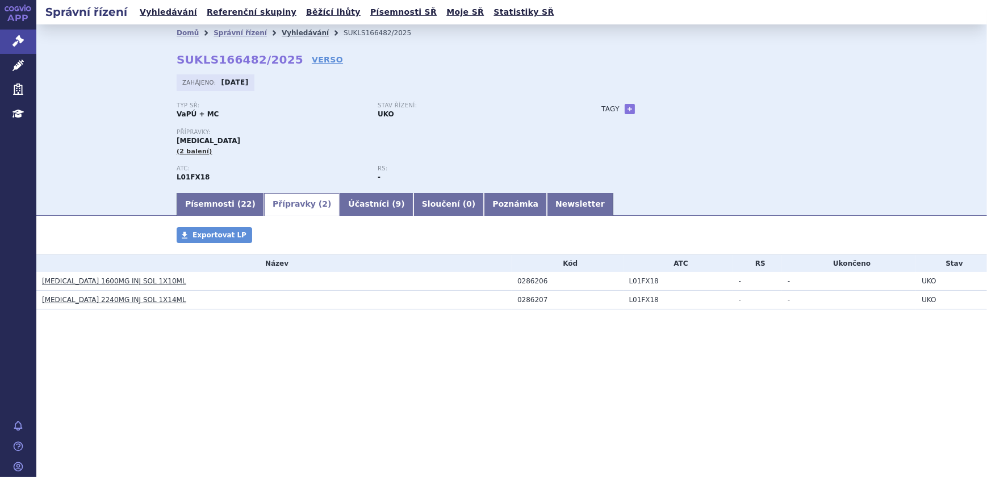
click at [283, 32] on link "Vyhledávání" at bounding box center [305, 33] width 47 height 8
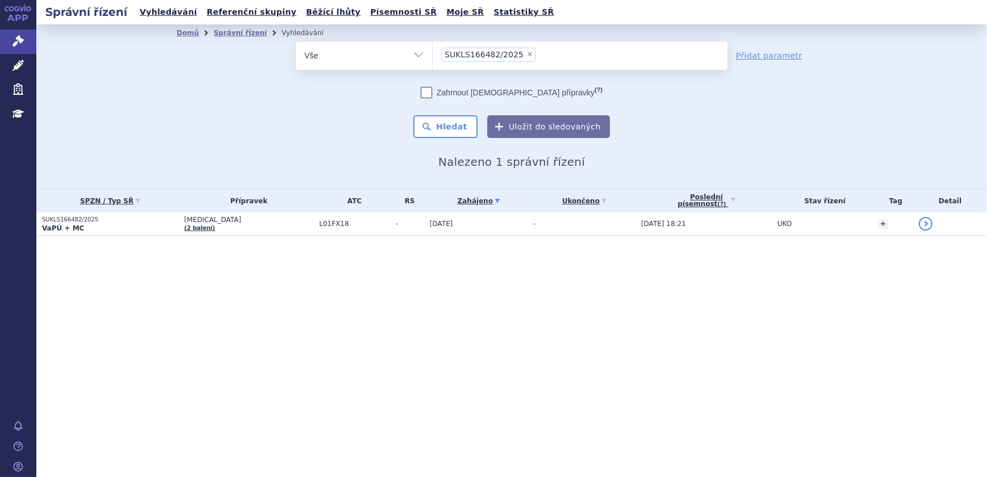
click at [527, 53] on span "×" at bounding box center [530, 54] width 7 height 7
click at [433, 53] on select "SUKLS166482/2025" at bounding box center [432, 55] width 1 height 28
select select
type input "SUKLS335202/2024"
select select "SUKLS335202/2024"
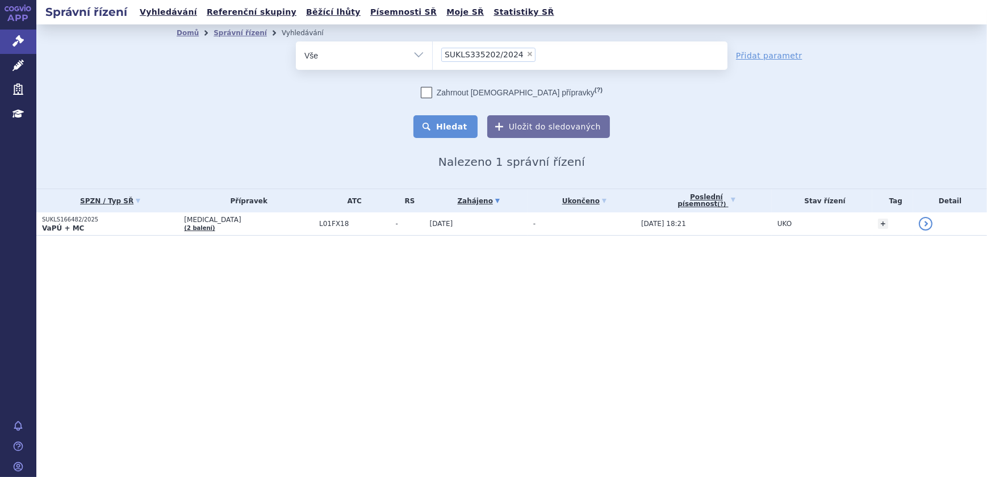
click at [453, 128] on button "Hledat" at bounding box center [446, 126] width 64 height 23
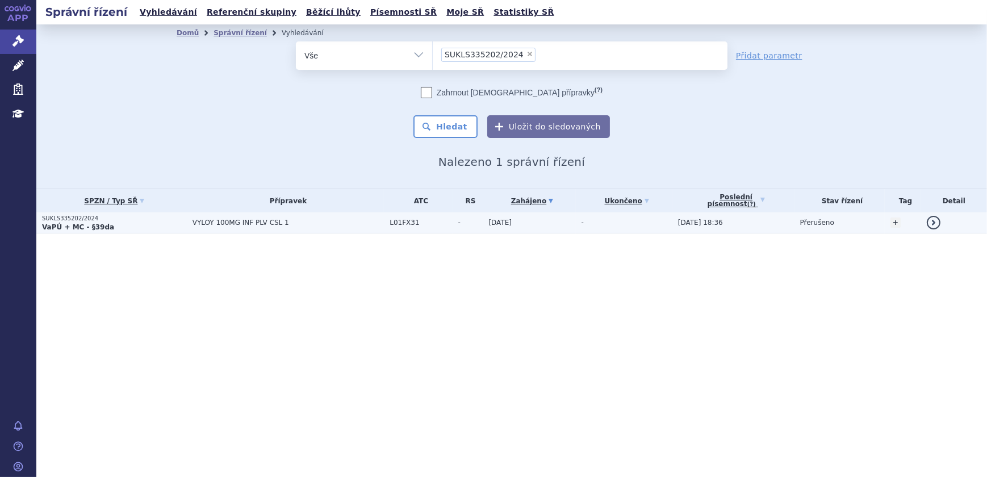
click at [228, 216] on td "VYLOY 100MG INF PLV CSL 1" at bounding box center [286, 222] width 198 height 21
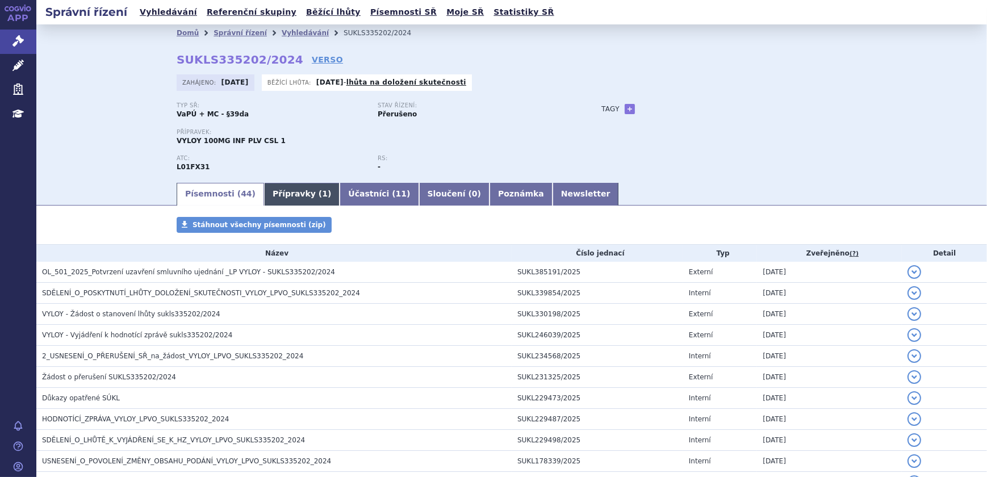
click at [301, 187] on link "Přípravky ( 1 )" at bounding box center [302, 194] width 76 height 23
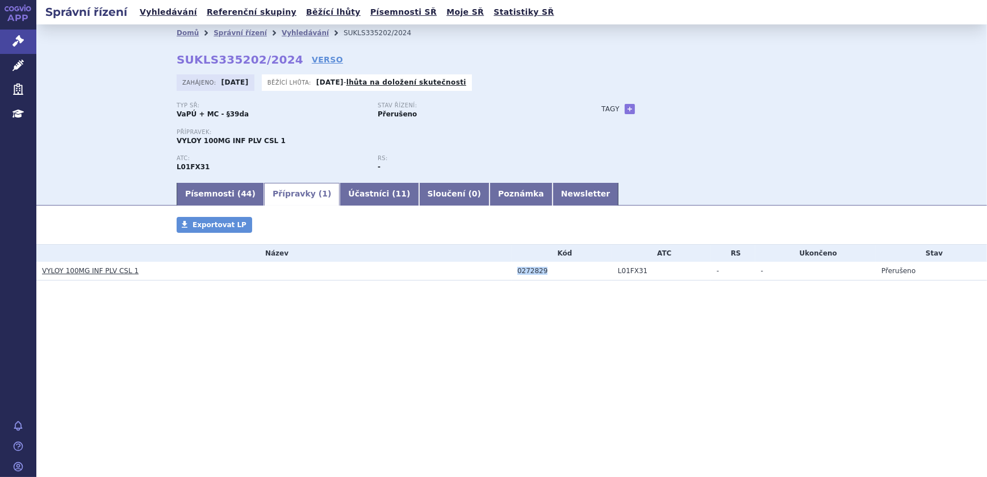
drag, startPoint x: 545, startPoint y: 270, endPoint x: 518, endPoint y: 273, distance: 27.9
click at [518, 273] on div "0272829" at bounding box center [565, 271] width 95 height 8
copy div "0272829"
drag, startPoint x: 131, startPoint y: 270, endPoint x: 65, endPoint y: 268, distance: 66.5
click at [65, 268] on h3 "VYLOY 100MG INF PLV CSL 1" at bounding box center [277, 270] width 470 height 11
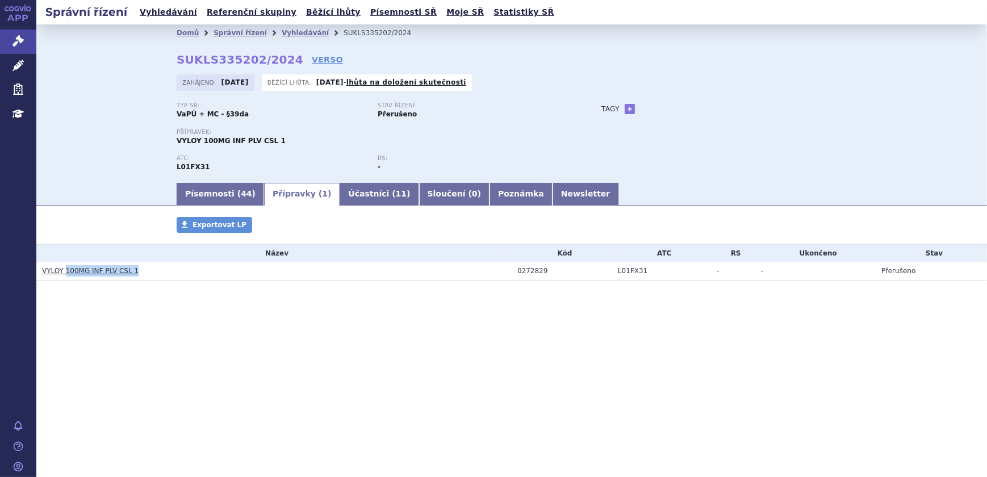
copy link "100MG INF PLV CSL 1"
drag, startPoint x: 199, startPoint y: 141, endPoint x: 174, endPoint y: 141, distance: 24.4
click at [174, 141] on div "Domů Správní řízení Vyhledávání SUKLS335202/2024 SUKLS335202/2024 VERSO Zahájen…" at bounding box center [512, 111] width 716 height 140
copy span "VYLOY"
click at [11, 59] on link "Léčivé přípravky" at bounding box center [18, 66] width 36 height 24
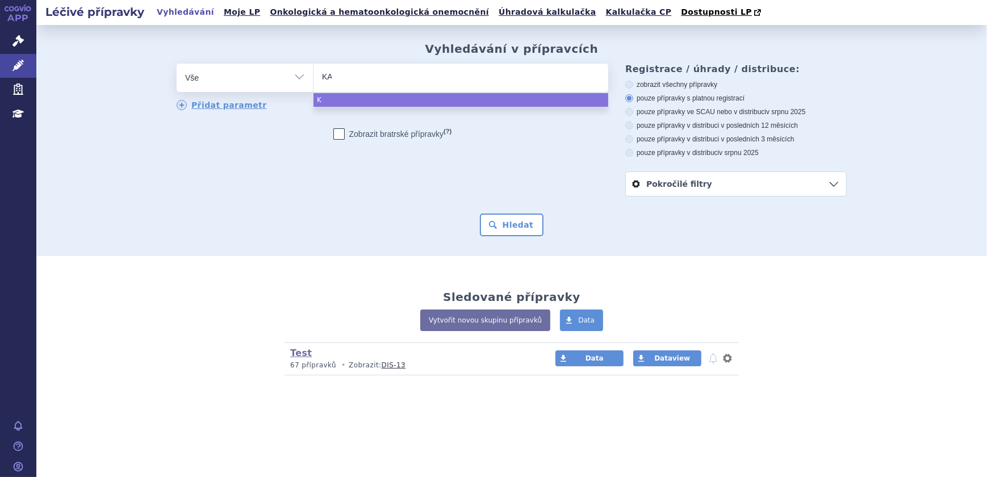
type input "KAL"
type input "KALY"
type input "KALYD"
type input "KALYDE"
type input "[MEDICAL_DATA]"
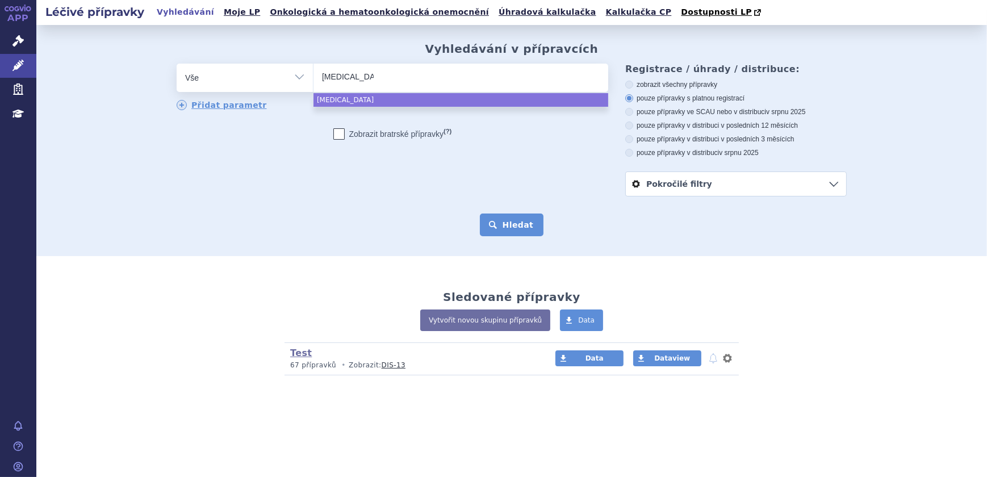
select select "[MEDICAL_DATA]"
click at [499, 225] on button "Hledat" at bounding box center [512, 225] width 64 height 23
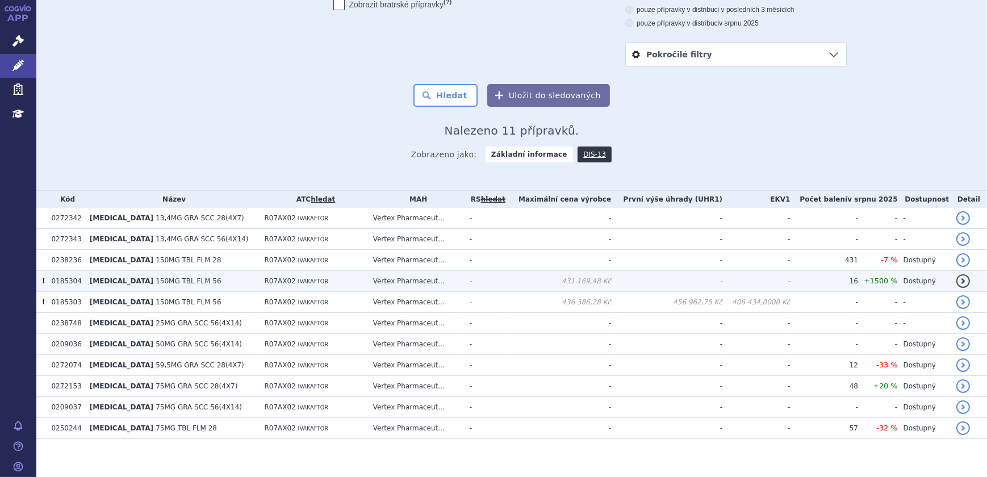
scroll to position [137, 0]
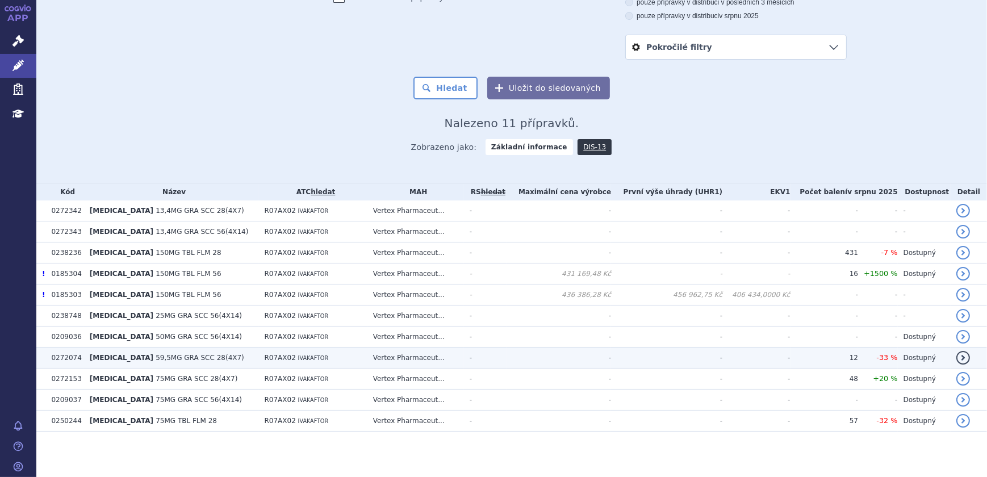
click at [126, 364] on td "[MEDICAL_DATA] 59,5MG GRA SCC 28(4X7)" at bounding box center [171, 358] width 175 height 21
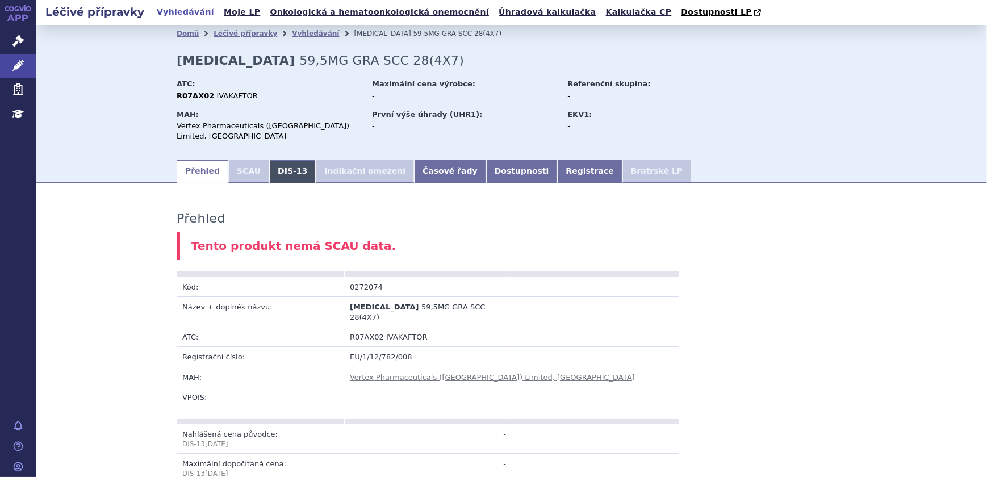
click at [282, 172] on link "DIS-13" at bounding box center [292, 171] width 47 height 23
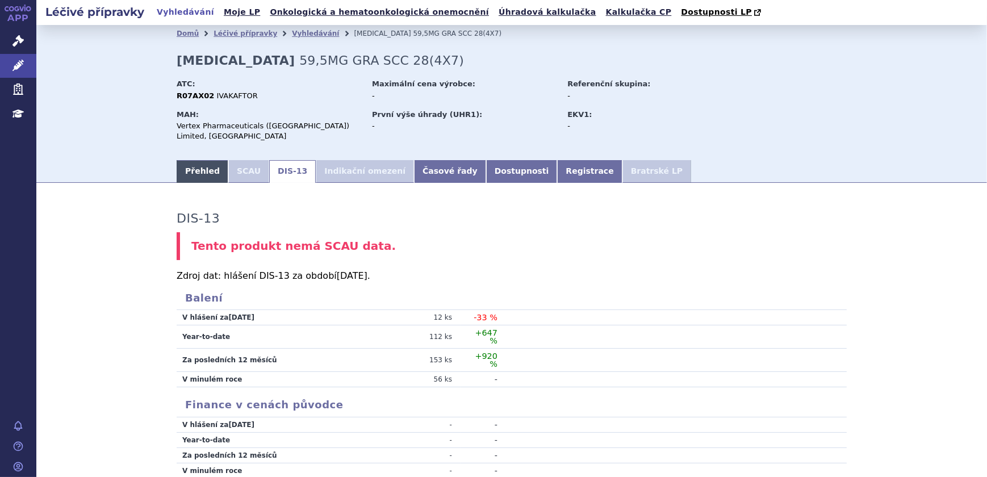
click at [180, 160] on link "Přehled" at bounding box center [203, 171] width 52 height 23
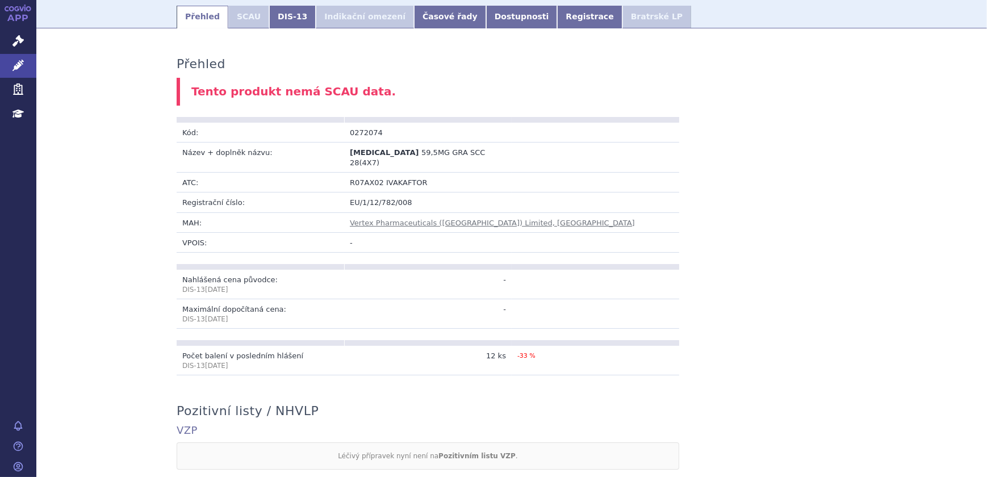
scroll to position [103, 0]
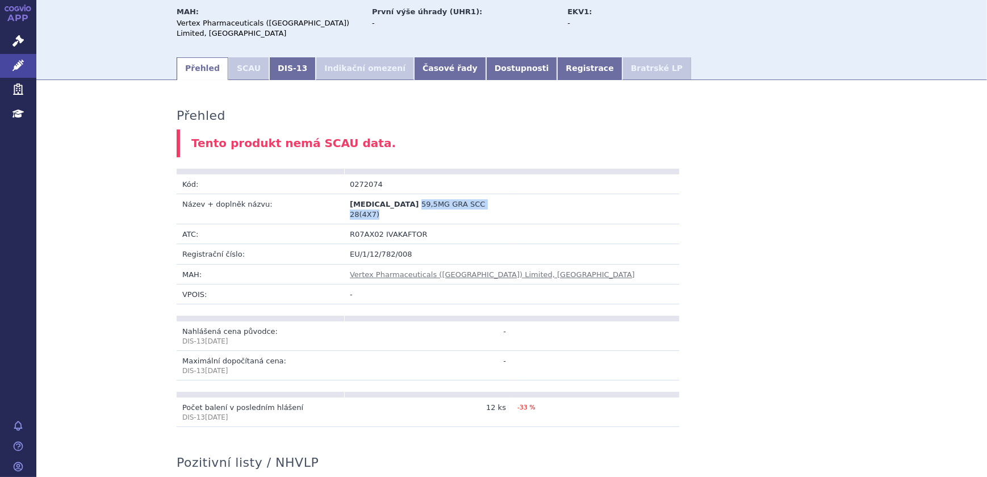
drag, startPoint x: 476, startPoint y: 196, endPoint x: 386, endPoint y: 199, distance: 90.4
click at [386, 199] on td "KALYDECO 59,5MG GRA SCC 28(4X7)" at bounding box center [428, 209] width 168 height 30
copy span "59,5MG GRA SCC 28(4X7)"
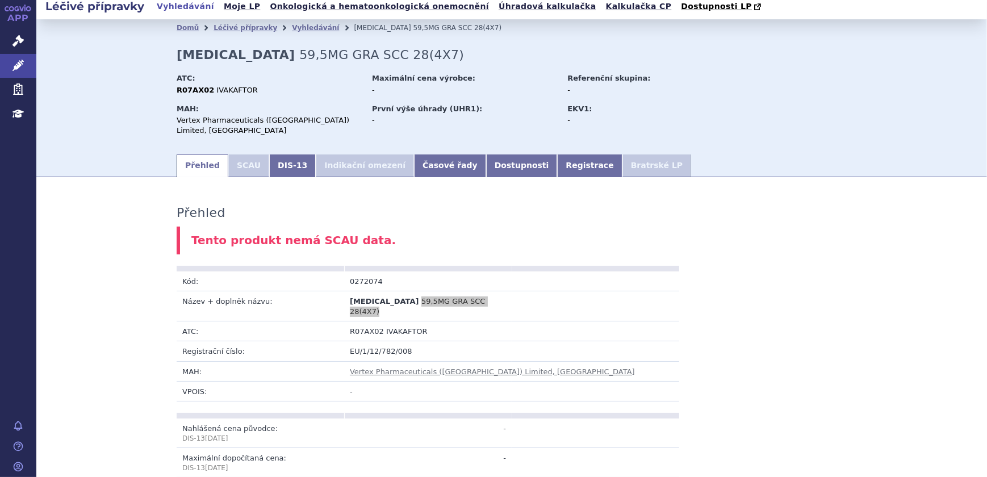
scroll to position [0, 0]
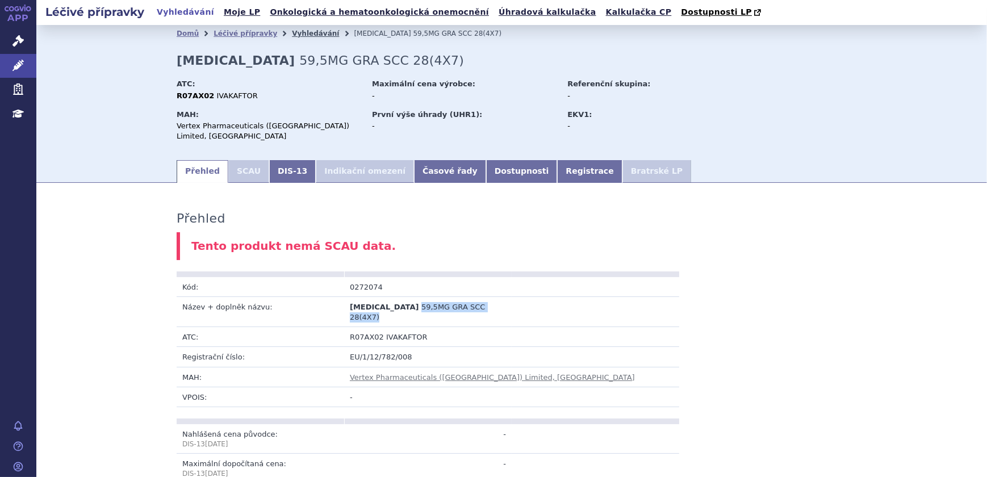
click at [292, 33] on link "Vyhledávání" at bounding box center [315, 34] width 47 height 8
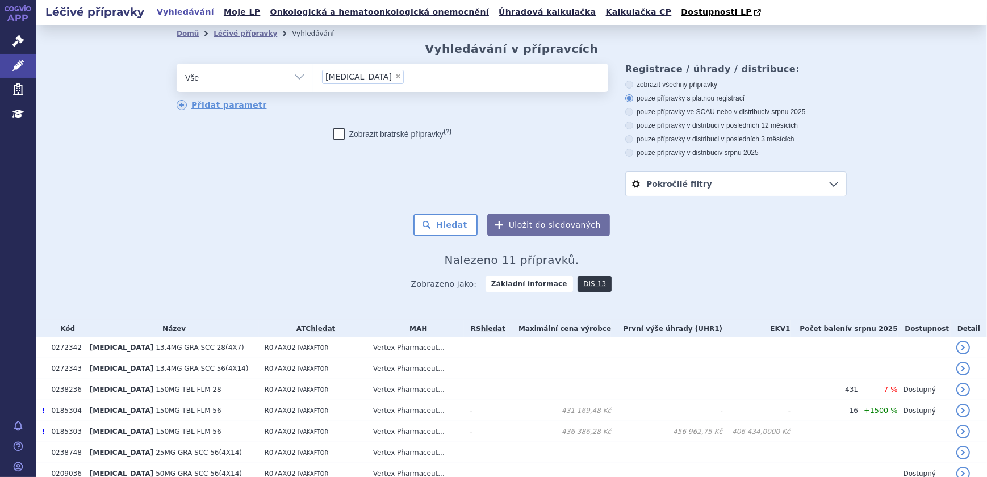
scroll to position [137, 0]
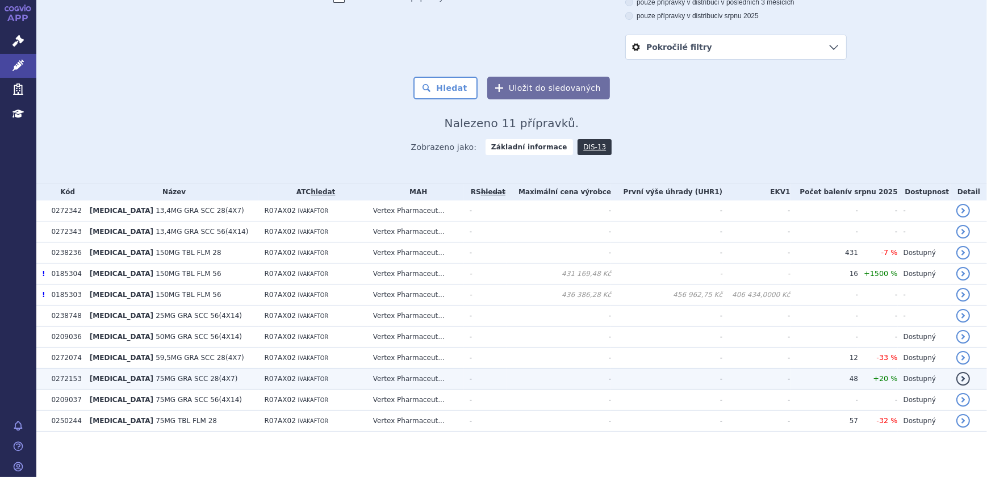
click at [156, 375] on span "75MG GRA SCC 28(4X7)" at bounding box center [197, 379] width 82 height 8
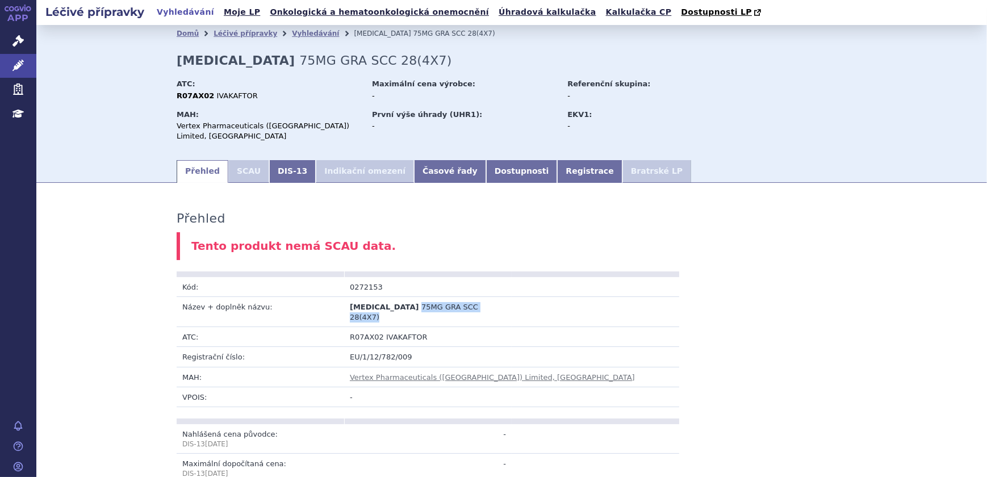
drag, startPoint x: 466, startPoint y: 301, endPoint x: 385, endPoint y: 301, distance: 80.7
click at [385, 301] on td "KALYDECO 75MG GRA SCC 28(4X7)" at bounding box center [428, 312] width 168 height 30
copy span "75MG GRA SCC 28(4X7)"
click at [305, 30] on link "Vyhledávání" at bounding box center [315, 34] width 47 height 8
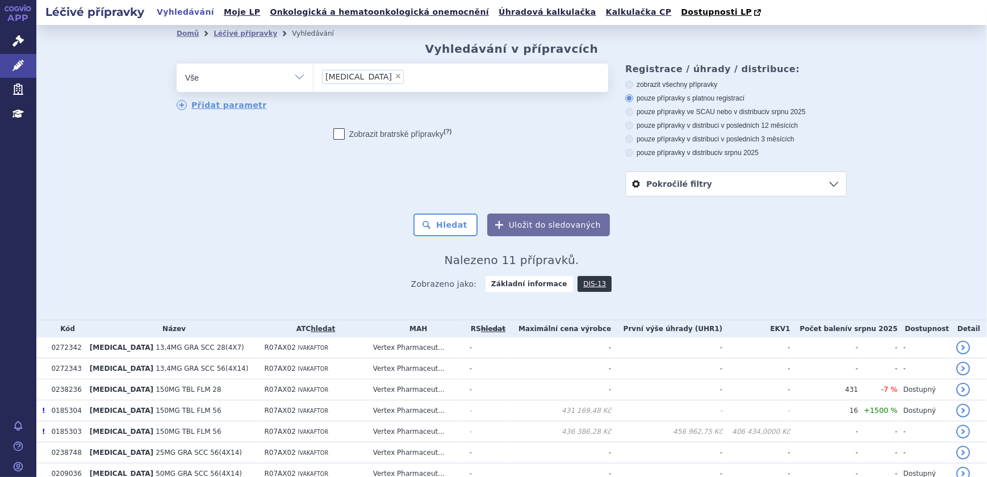
drag, startPoint x: 0, startPoint y: 0, endPoint x: 368, endPoint y: 78, distance: 375.7
click at [395, 78] on span "×" at bounding box center [398, 76] width 7 height 7
click at [314, 78] on select "KALYDECO" at bounding box center [313, 77] width 1 height 28
select select
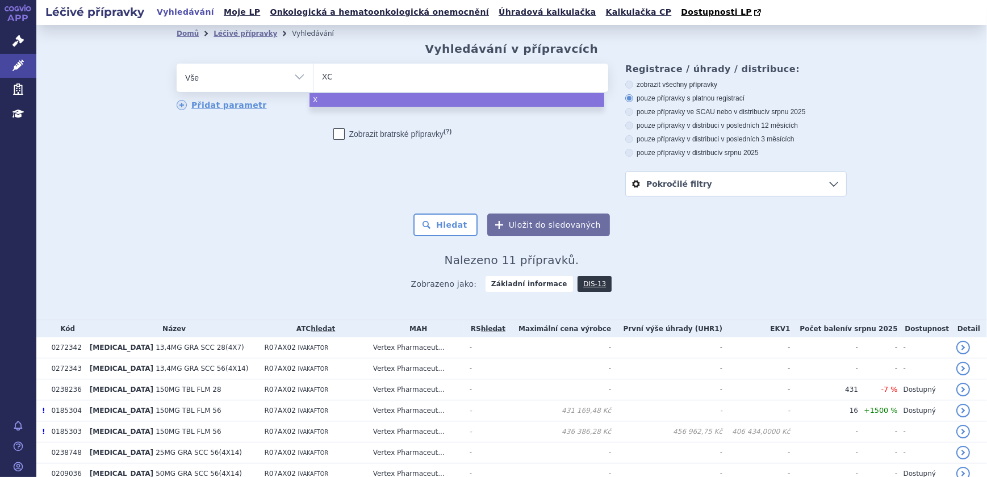
type input "XOS"
type input "XOSP"
type input "XOSPA"
type input "[MEDICAL_DATA]"
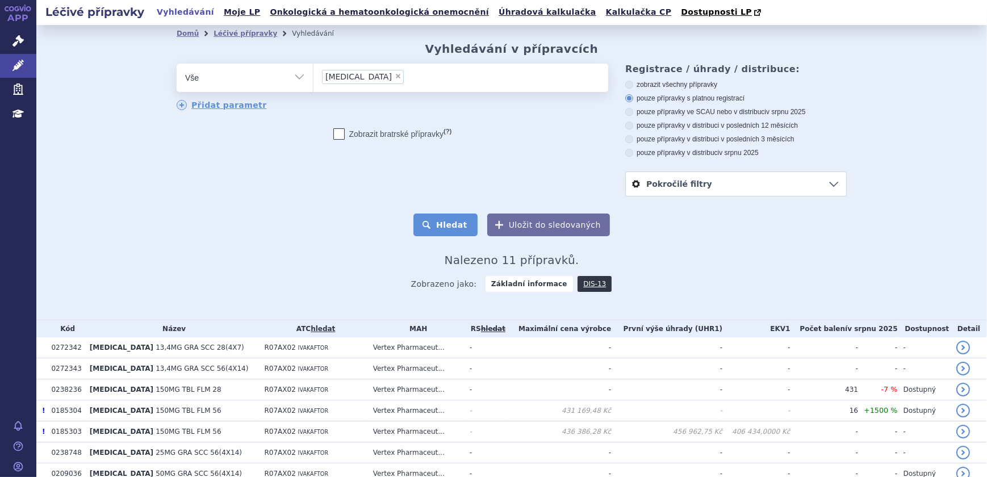
select select "[MEDICAL_DATA]"
click at [444, 220] on button "Hledat" at bounding box center [446, 225] width 64 height 23
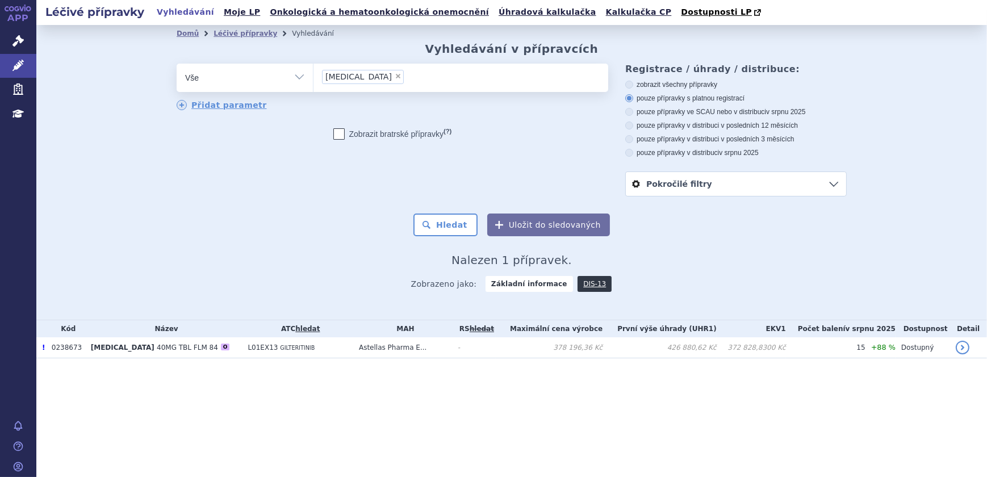
click at [301, 349] on td "L01EX13 GILTERITINIB" at bounding box center [297, 347] width 111 height 21
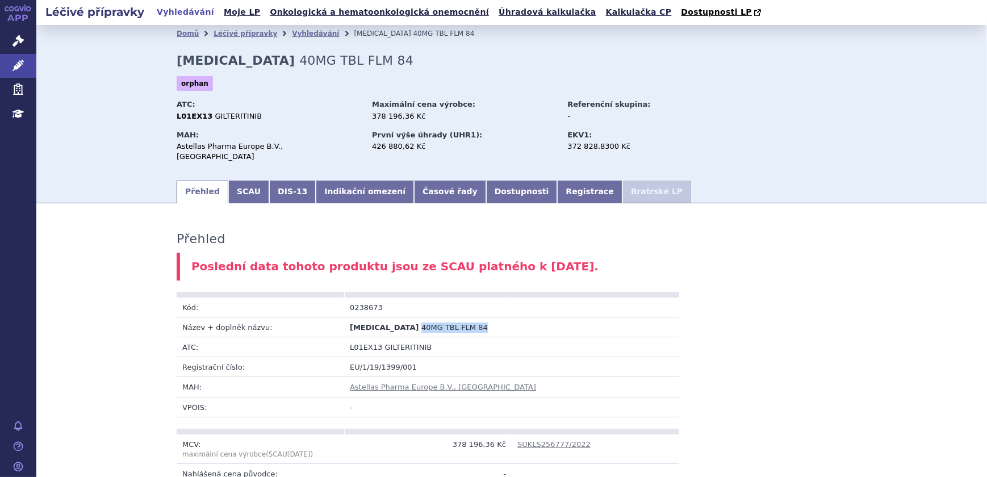
drag, startPoint x: 0, startPoint y: 0, endPoint x: 382, endPoint y: 319, distance: 497.7
click at [382, 319] on td "[MEDICAL_DATA] 40MG TBL FLM 84" at bounding box center [428, 327] width 168 height 20
copy span "40MG TBL FLM 84"
